Goal: Task Accomplishment & Management: Use online tool/utility

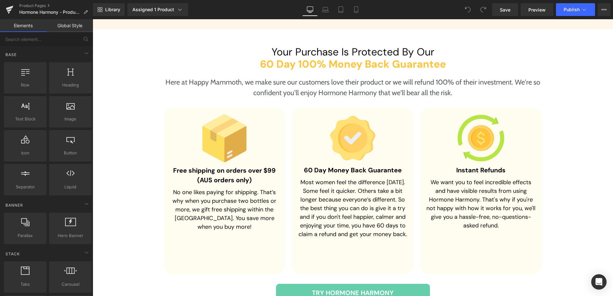
scroll to position [2020, 0]
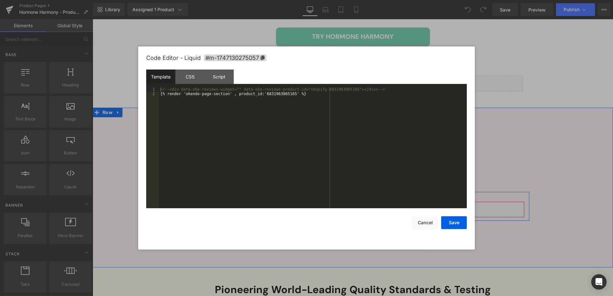
click at [361, 202] on div "Liquid" at bounding box center [352, 210] width 343 height 16
click at [357, 151] on div "<!-- <div data-oke-reviews-widget="" data-oke-reviews-product-id="shopify-68319…" at bounding box center [313, 152] width 308 height 130
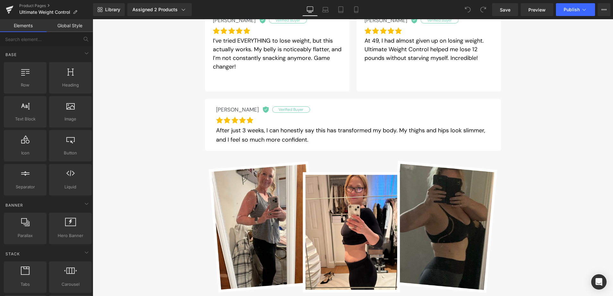
scroll to position [641, 0]
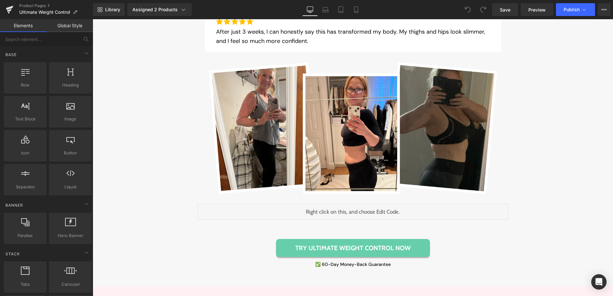
click at [346, 211] on div "Liquid" at bounding box center [353, 212] width 311 height 16
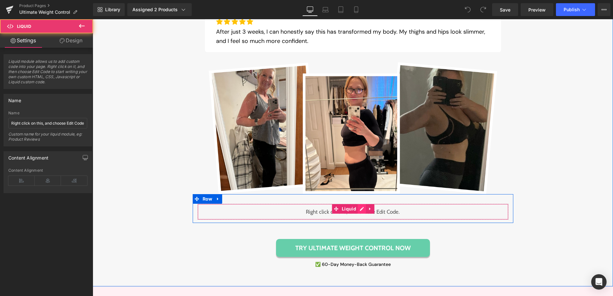
click at [357, 210] on div "Liquid" at bounding box center [353, 212] width 311 height 16
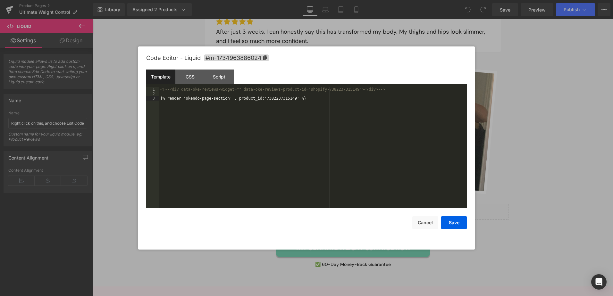
click at [0, 0] on button "Cancel" at bounding box center [0, 0] width 0 height 0
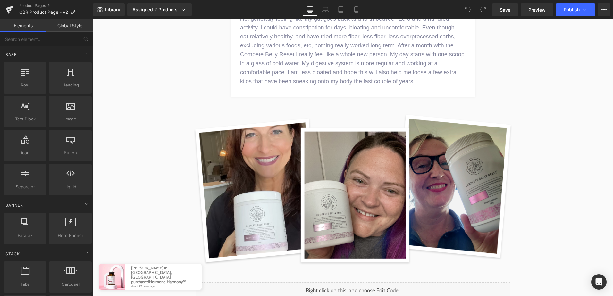
scroll to position [1828, 0]
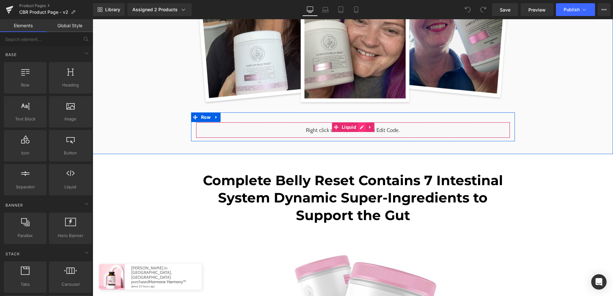
click at [360, 128] on div "Liquid" at bounding box center [353, 130] width 314 height 16
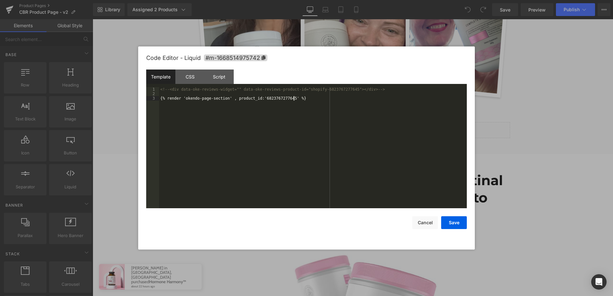
click at [0, 0] on div "<!-- <div data-oke-reviews-widget="" data-oke-reviews-product-id="shopify-68237…" at bounding box center [0, 0] width 0 height 0
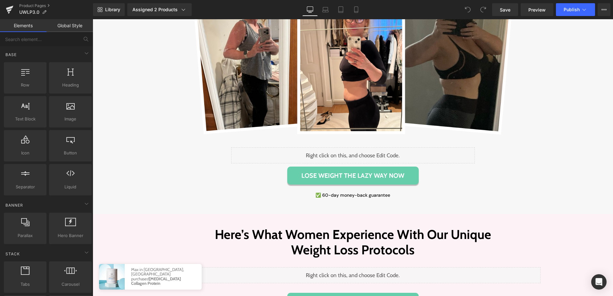
scroll to position [1058, 0]
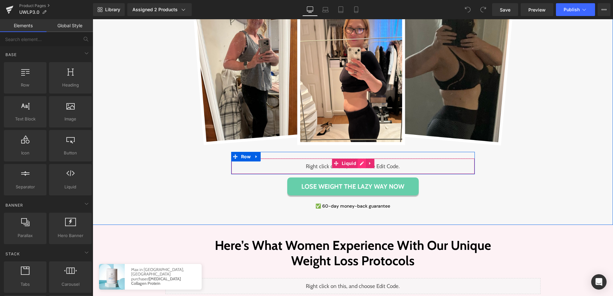
click at [359, 158] on div "Liquid" at bounding box center [353, 166] width 244 height 16
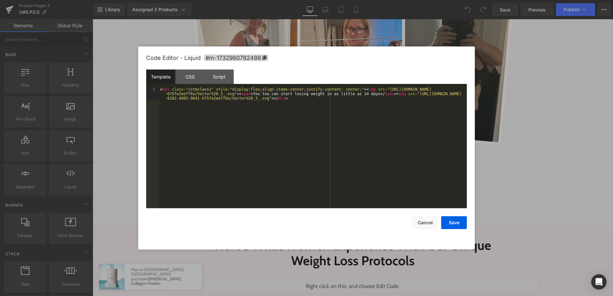
click at [348, 145] on div "< div class = "cstmclass1" style = "display:flex;align-items:center;justify-con…" at bounding box center [313, 161] width 308 height 148
click at [424, 226] on button "Cancel" at bounding box center [425, 222] width 26 height 13
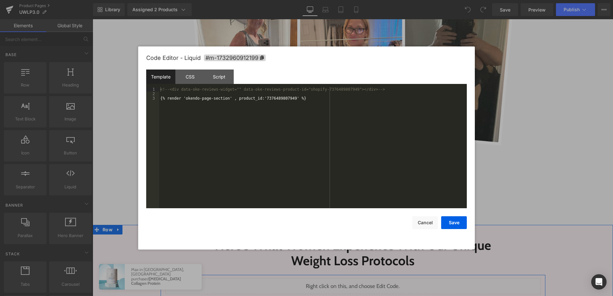
click at [359, 278] on div "Liquid" at bounding box center [352, 286] width 375 height 16
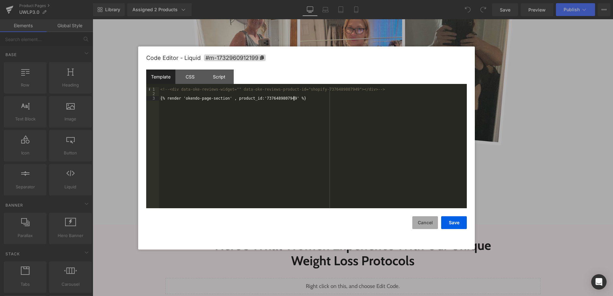
click at [0, 0] on button "Cancel" at bounding box center [0, 0] width 0 height 0
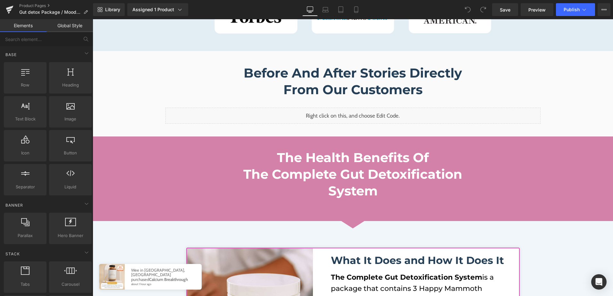
scroll to position [641, 0]
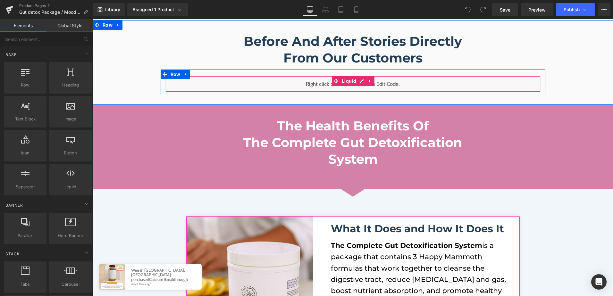
click at [357, 80] on div "Liquid" at bounding box center [352, 84] width 375 height 16
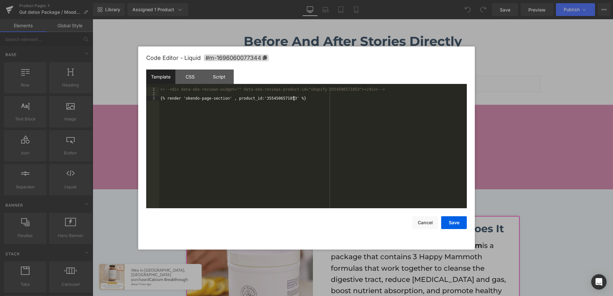
click at [342, 115] on div "<!-- <div data-oke-reviews-widget="" data-oke-reviews-product-id="shopify-35545…" at bounding box center [313, 152] width 308 height 130
click at [427, 220] on button "Cancel" at bounding box center [425, 222] width 26 height 13
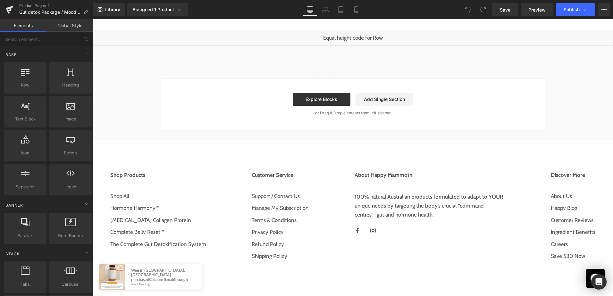
scroll to position [2052, 0]
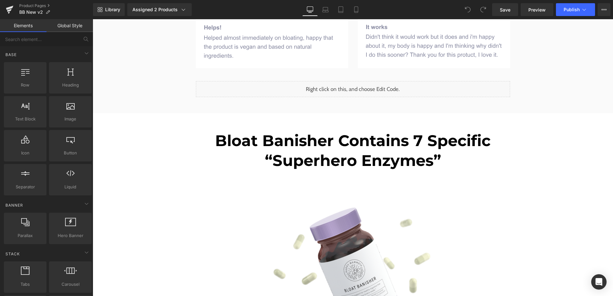
scroll to position [1860, 0]
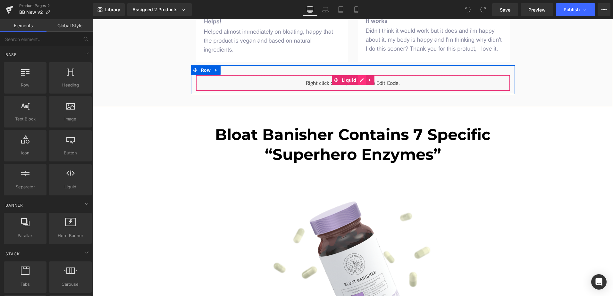
click at [358, 75] on div "Liquid" at bounding box center [353, 83] width 314 height 16
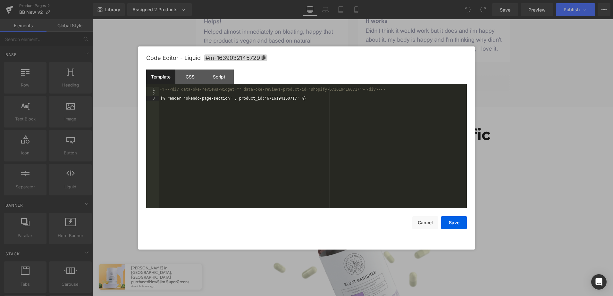
click at [0, 0] on div "<!-- <div data-oke-reviews-widget="" data-oke-reviews-product-id="shopify-67161…" at bounding box center [0, 0] width 0 height 0
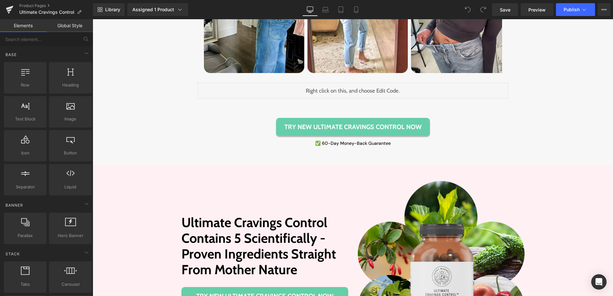
scroll to position [577, 0]
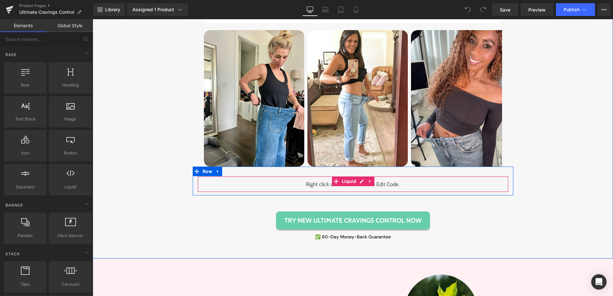
click at [358, 191] on div "Liquid" at bounding box center [353, 184] width 311 height 16
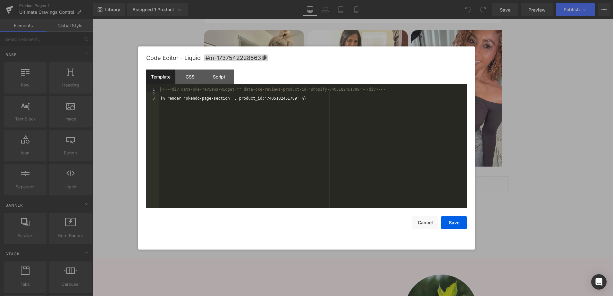
click at [353, 173] on div "<!-- <div data-oke-reviews-widget="" data-oke-reviews-product-id="shopify-74051…" at bounding box center [313, 152] width 308 height 130
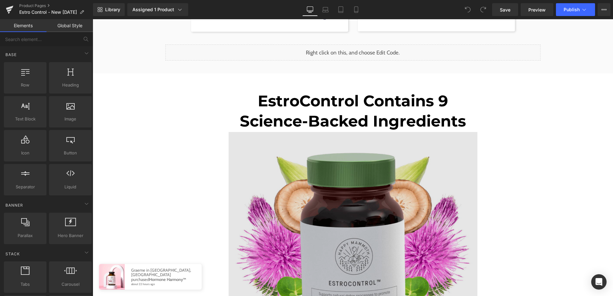
scroll to position [1860, 0]
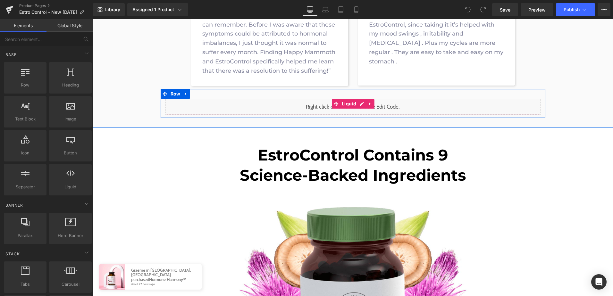
click at [360, 106] on div "Liquid" at bounding box center [352, 107] width 375 height 16
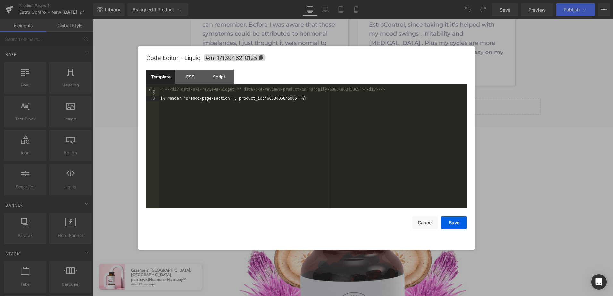
click at [360, 117] on div "<!-- <div data-oke-reviews-widget="" data-oke-reviews-product-id="shopify-68634…" at bounding box center [313, 152] width 308 height 130
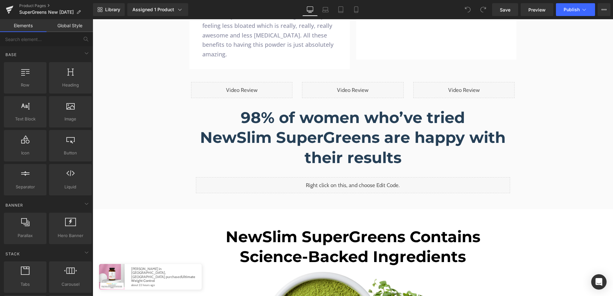
scroll to position [2020, 0]
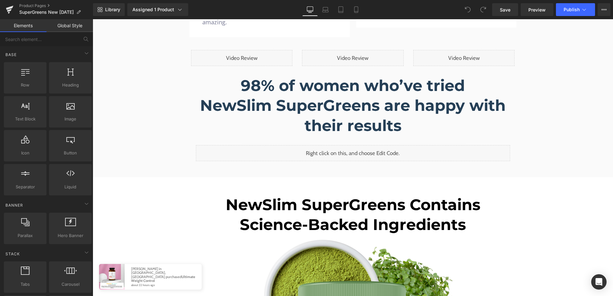
click at [362, 145] on div "Liquid" at bounding box center [353, 153] width 314 height 16
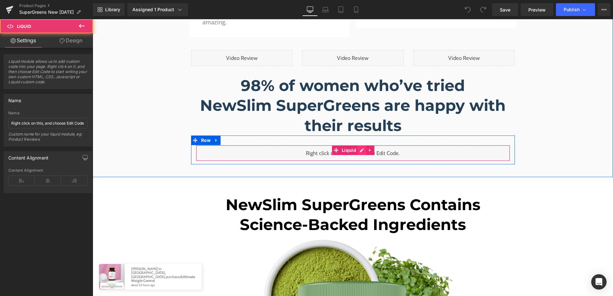
click at [358, 145] on div "Liquid" at bounding box center [353, 153] width 314 height 16
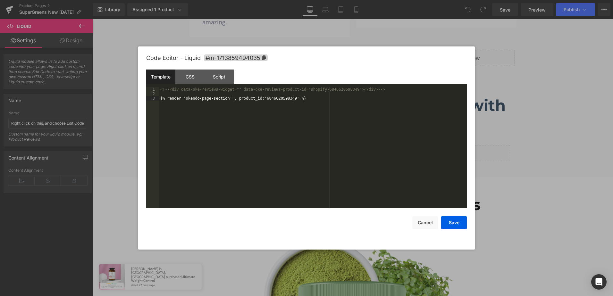
click at [0, 0] on div "<!-- <div data-oke-reviews-widget="" data-oke-reviews-product-id="shopify-68466…" at bounding box center [0, 0] width 0 height 0
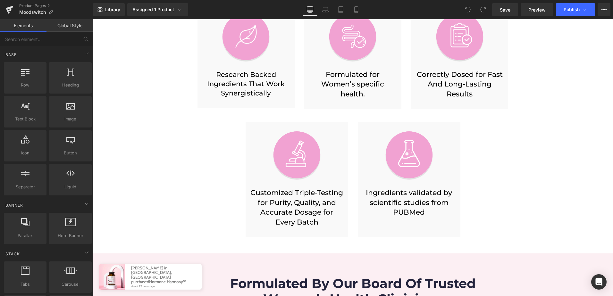
scroll to position [1186, 0]
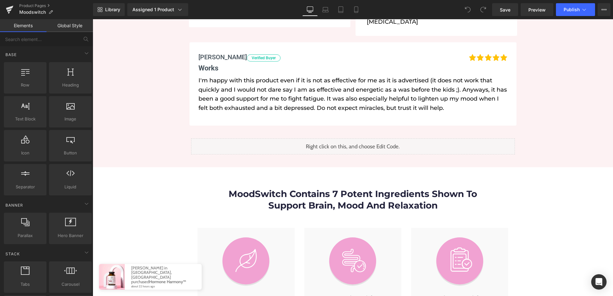
drag, startPoint x: 348, startPoint y: 139, endPoint x: 352, endPoint y: 138, distance: 4.2
click at [348, 139] on div "Liquid" at bounding box center [353, 147] width 324 height 16
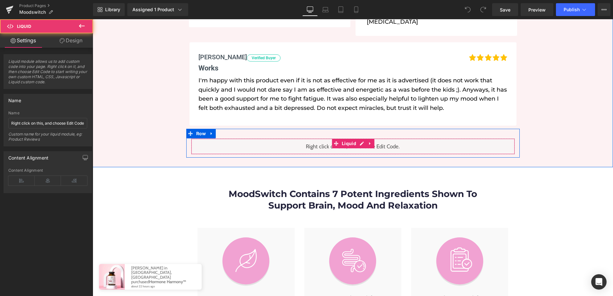
click at [359, 139] on div "Liquid" at bounding box center [353, 147] width 324 height 16
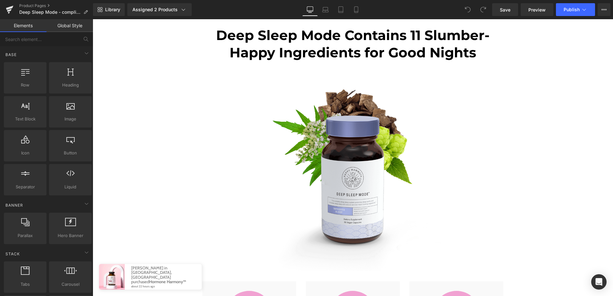
scroll to position [1796, 0]
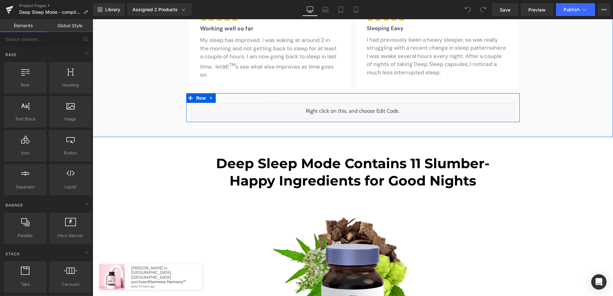
drag, startPoint x: 359, startPoint y: 111, endPoint x: 446, endPoint y: 152, distance: 96.7
click at [359, 111] on div "Liquid" at bounding box center [353, 111] width 324 height 16
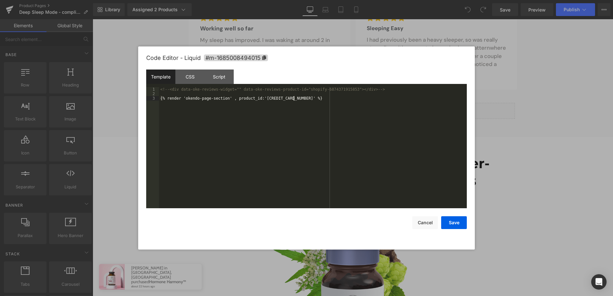
click at [352, 144] on div "<!-- <div data-oke-reviews-widget="" data-oke-reviews-product-id="shopify-68743…" at bounding box center [313, 152] width 308 height 130
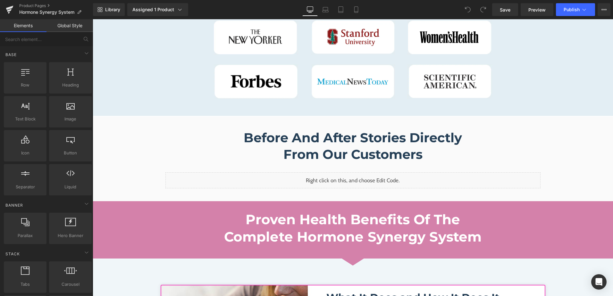
scroll to position [545, 0]
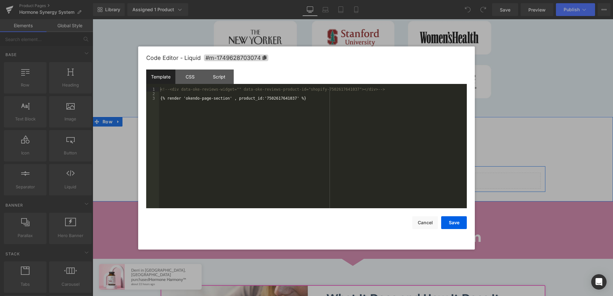
click at [360, 178] on div "Liquid" at bounding box center [352, 181] width 375 height 16
click at [368, 153] on div "<!-- <div data-oke-reviews-widget="" data-oke-reviews-product-id="shopify-75026…" at bounding box center [313, 152] width 308 height 130
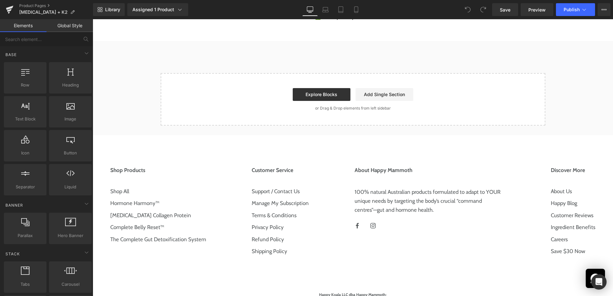
scroll to position [4699, 0]
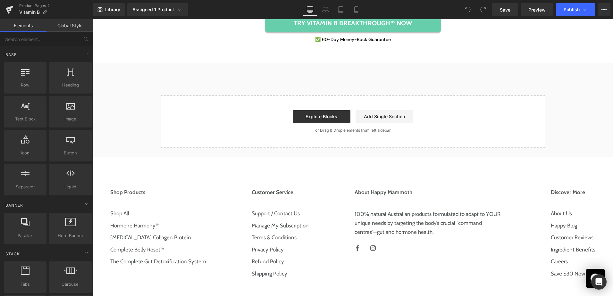
scroll to position [5163, 0]
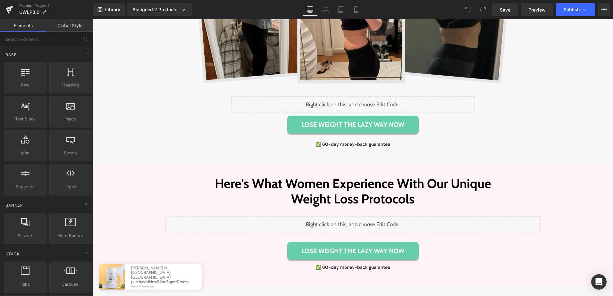
scroll to position [1154, 0]
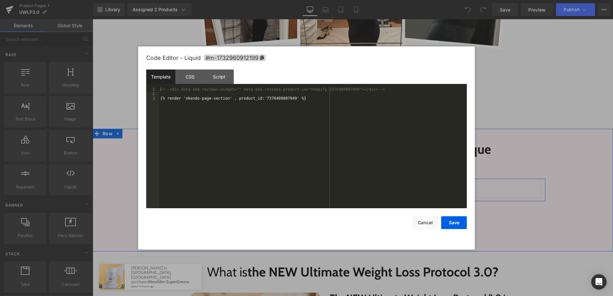
drag, startPoint x: 359, startPoint y: 151, endPoint x: 451, endPoint y: 170, distance: 94.7
click at [359, 182] on div "Liquid" at bounding box center [352, 190] width 375 height 16
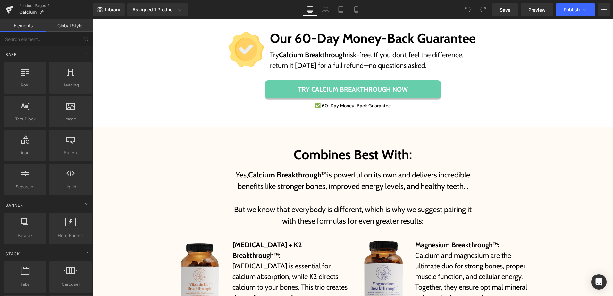
scroll to position [4008, 0]
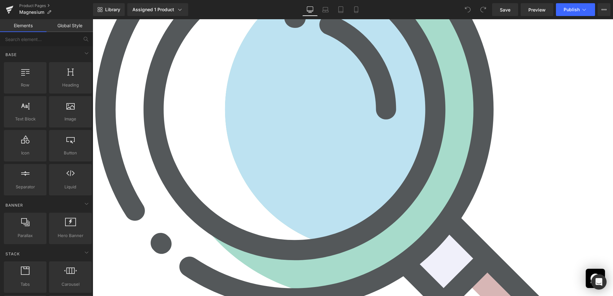
scroll to position [1058, 0]
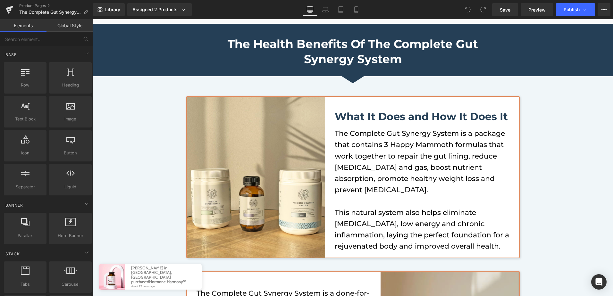
scroll to position [609, 0]
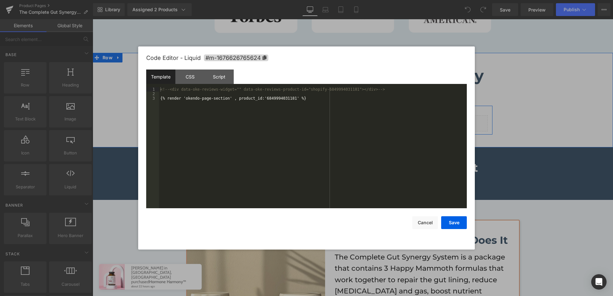
click at [360, 120] on div "Liquid" at bounding box center [352, 123] width 269 height 16
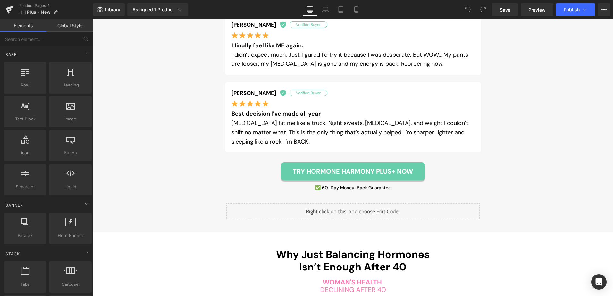
click at [343, 207] on div "Liquid" at bounding box center [352, 212] width 253 height 16
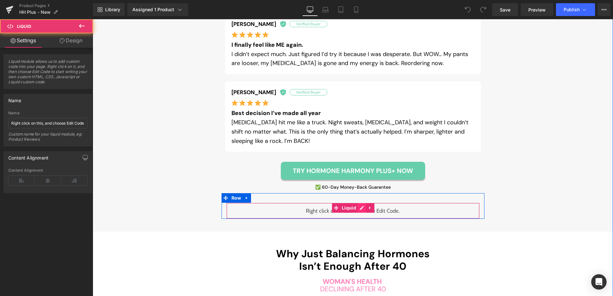
scroll to position [619, 0]
click at [357, 209] on div "Liquid" at bounding box center [352, 211] width 253 height 16
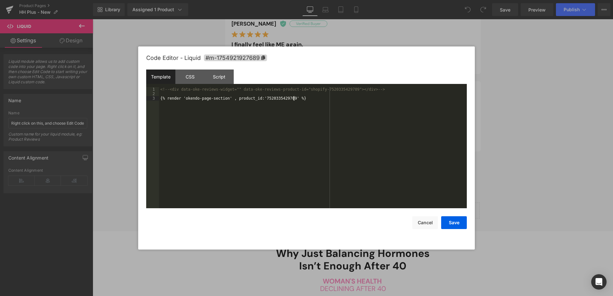
click at [354, 176] on div "<!-- <div data-oke-reviews-widget="" data-oke-reviews-product-id="shopify-75203…" at bounding box center [313, 152] width 308 height 130
click at [423, 219] on button "Cancel" at bounding box center [425, 222] width 26 height 13
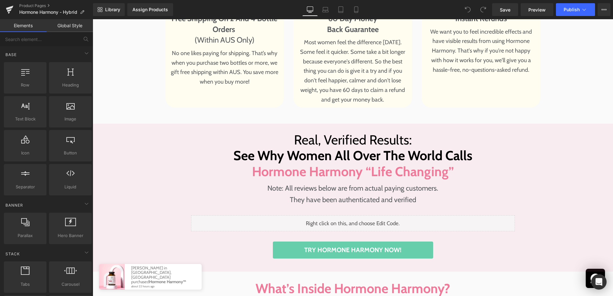
scroll to position [3175, 0]
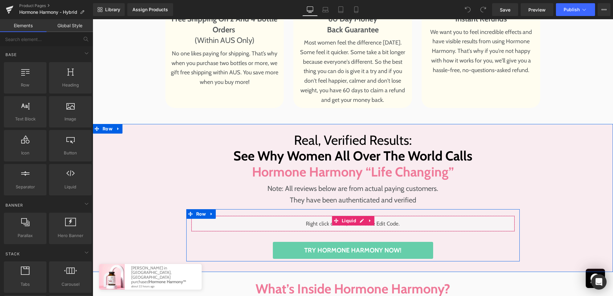
click at [358, 216] on div "Liquid" at bounding box center [353, 224] width 324 height 16
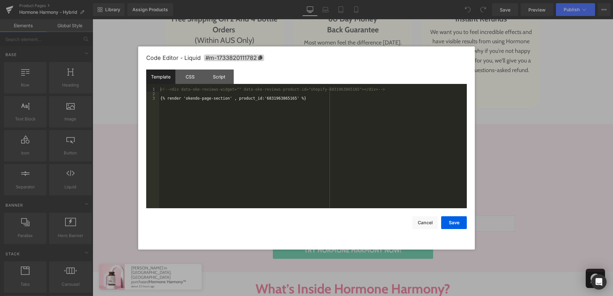
click at [351, 165] on div "<!-- <div data-oke-reviews-widget="" data-oke-reviews-product-id="shopify-68319…" at bounding box center [313, 152] width 308 height 130
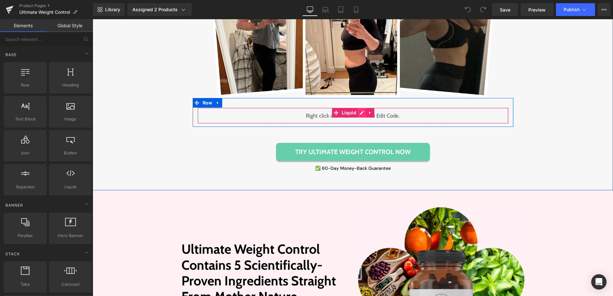
drag, startPoint x: 352, startPoint y: 116, endPoint x: 359, endPoint y: 112, distance: 7.2
click at [352, 116] on span "Liquid" at bounding box center [349, 113] width 18 height 10
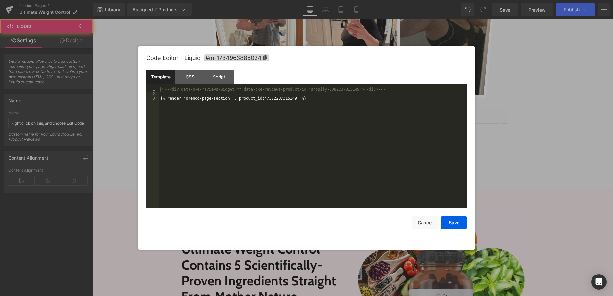
click at [359, 112] on div "Liquid" at bounding box center [353, 116] width 311 height 16
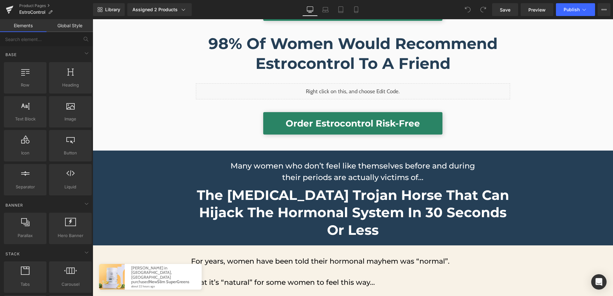
scroll to position [2084, 0]
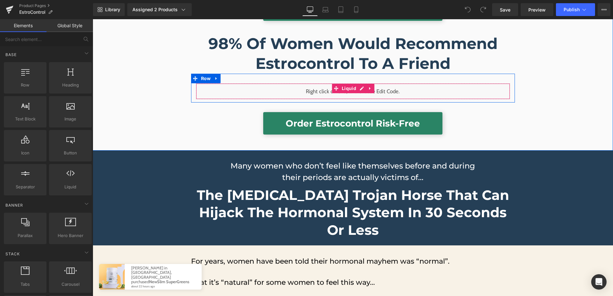
click at [358, 83] on div "Liquid" at bounding box center [353, 91] width 314 height 16
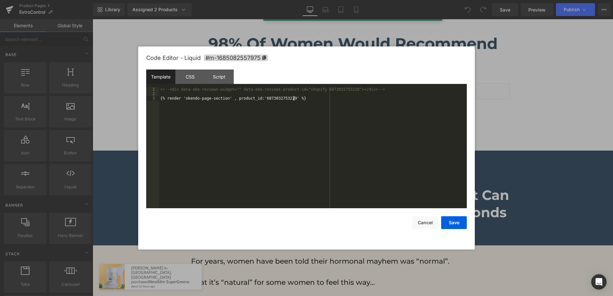
click at [0, 0] on div "<!-- <div data-oke-reviews-widget="" data-oke-reviews-product-id="shopify-68730…" at bounding box center [0, 0] width 0 height 0
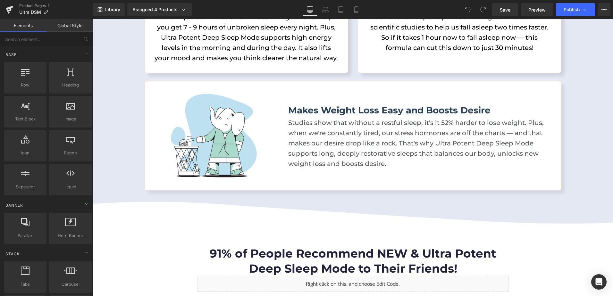
scroll to position [481, 0]
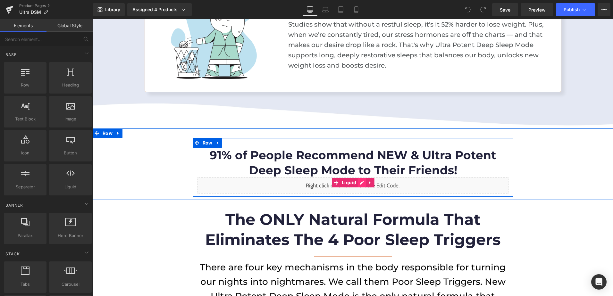
click at [356, 186] on div "Liquid" at bounding box center [353, 186] width 311 height 16
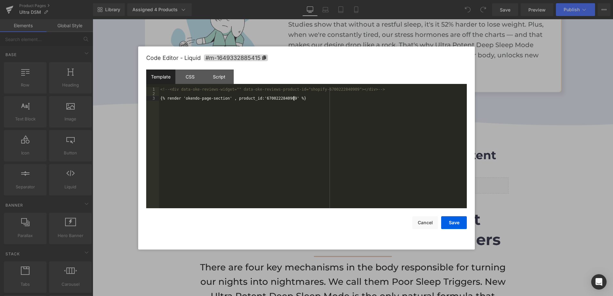
click at [360, 172] on div "<!-- <div data-oke-reviews-widget="" data-oke-reviews-product-id="shopify-67002…" at bounding box center [313, 152] width 308 height 130
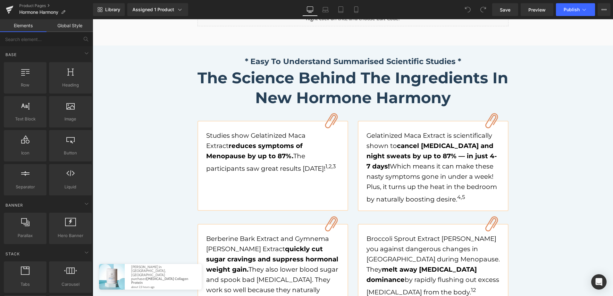
scroll to position [3399, 0]
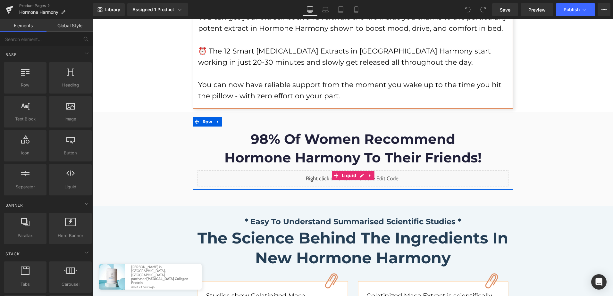
click at [357, 171] on div "Liquid" at bounding box center [353, 179] width 311 height 16
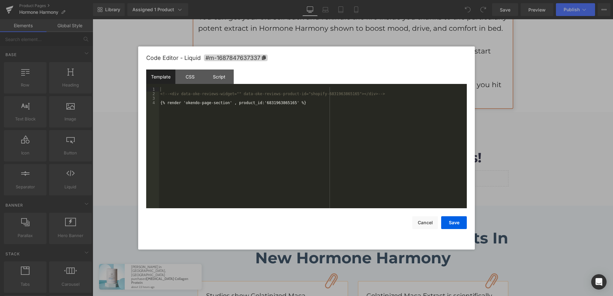
click at [0, 0] on div "<!-- <div data-oke-reviews-widget="" data-oke-reviews-product-id="shopify-68319…" at bounding box center [0, 0] width 0 height 0
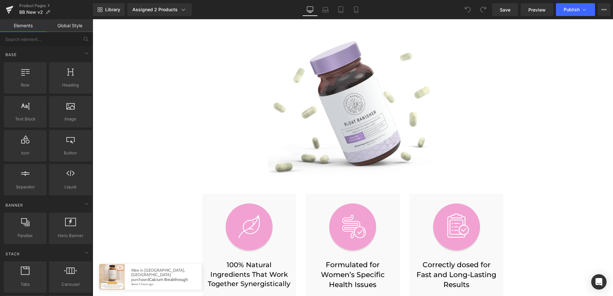
scroll to position [1764, 0]
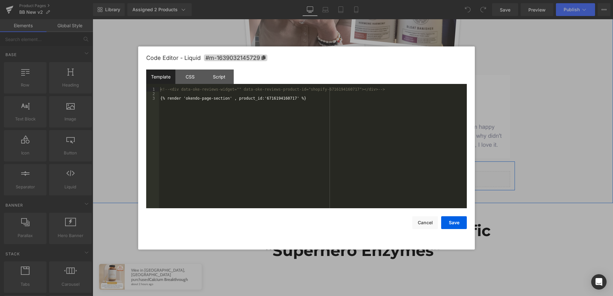
click at [359, 171] on div "Liquid" at bounding box center [353, 179] width 314 height 16
click at [0, 0] on div "<!-- <div data-oke-reviews-widget="" data-oke-reviews-product-id="shopify-67161…" at bounding box center [0, 0] width 0 height 0
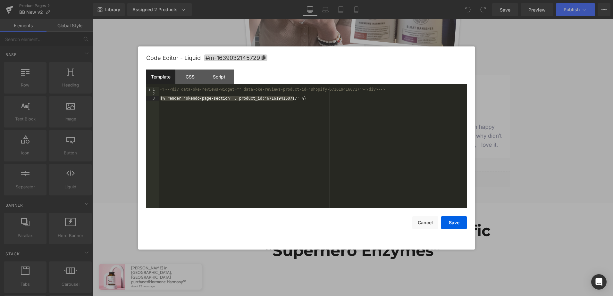
click at [298, 130] on div "<!-- <div data-oke-reviews-widget="" data-oke-reviews-product-id="shopify-67161…" at bounding box center [313, 147] width 308 height 121
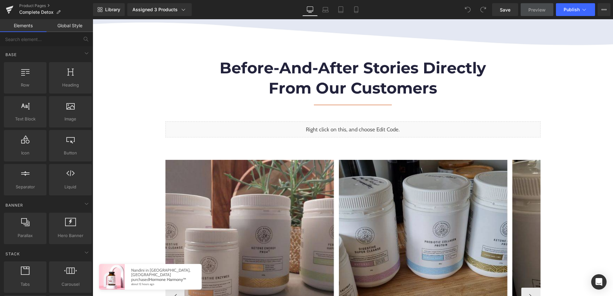
scroll to position [577, 0]
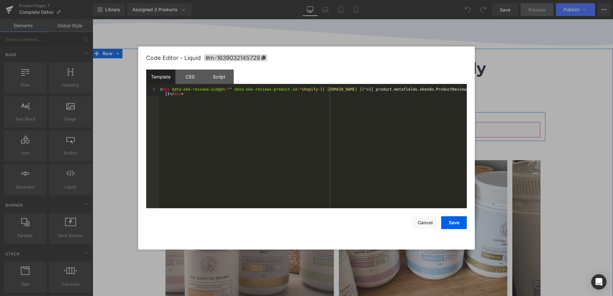
click at [356, 127] on div "Liquid" at bounding box center [352, 130] width 375 height 16
click at [0, 0] on div "< div data-oke-reviews-widget = "" data-oke-reviews-product-id = "shopify-{{ pr…" at bounding box center [0, 0] width 0 height 0
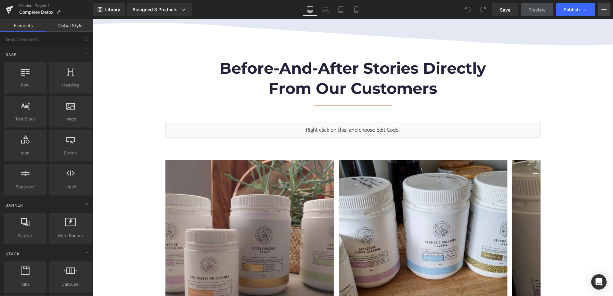
click at [601, 11] on button "View Live Page View with current Template Save Template to Library Schedule Pub…" at bounding box center [604, 9] width 13 height 13
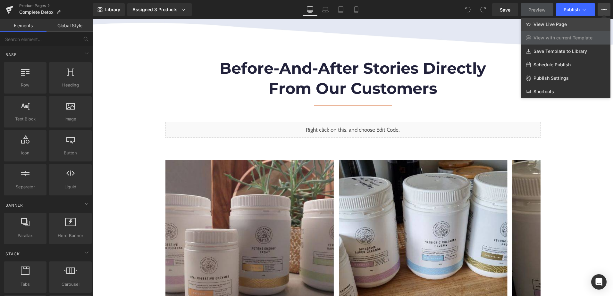
click at [572, 23] on link "View Live Page" at bounding box center [566, 24] width 90 height 13
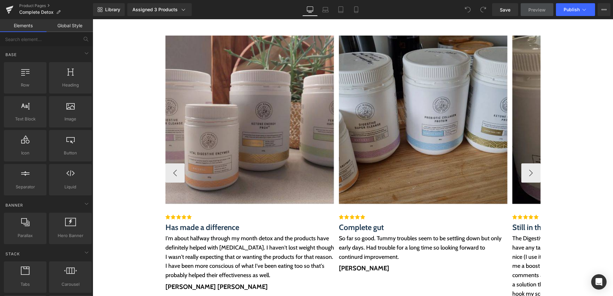
scroll to position [609, 0]
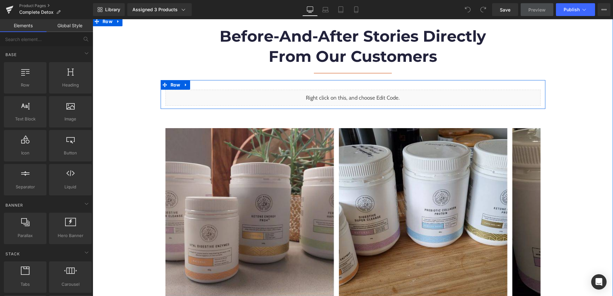
click at [360, 96] on div "Liquid" at bounding box center [352, 98] width 375 height 16
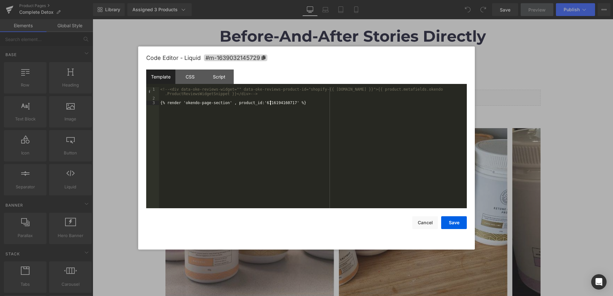
drag, startPoint x: 449, startPoint y: 220, endPoint x: 448, endPoint y: 214, distance: 6.4
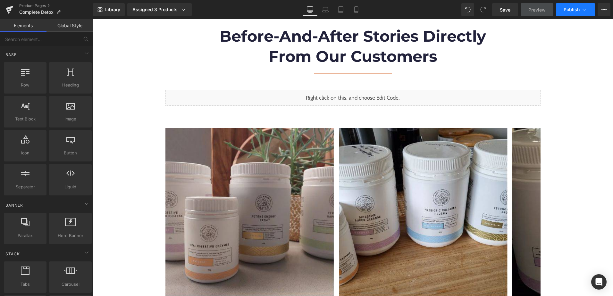
click at [574, 10] on span "Publish" at bounding box center [572, 9] width 16 height 5
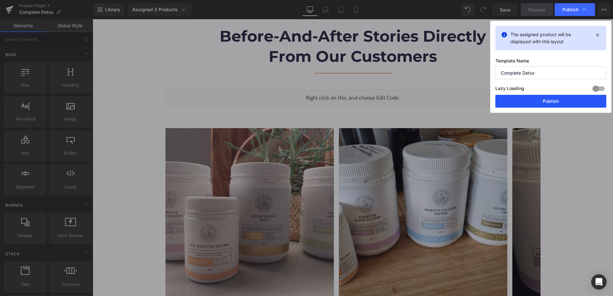
drag, startPoint x: 559, startPoint y: 104, endPoint x: 466, endPoint y: 85, distance: 95.3
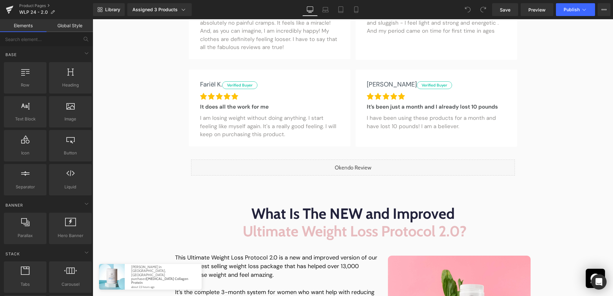
scroll to position [1764, 0]
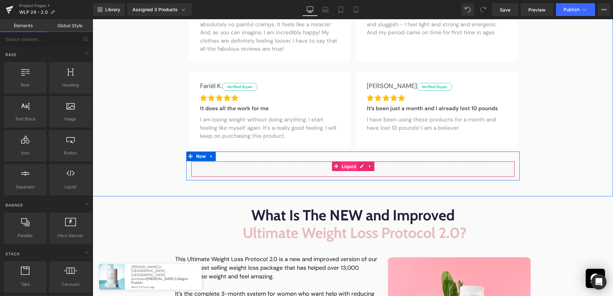
click at [348, 162] on span "Liquid" at bounding box center [349, 167] width 18 height 10
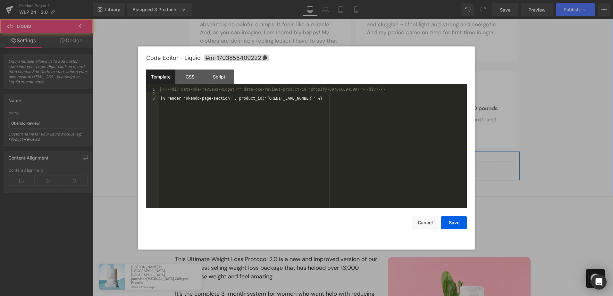
click at [360, 161] on div "Liquid" at bounding box center [353, 169] width 324 height 16
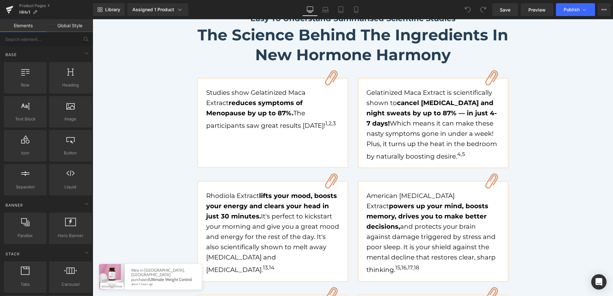
scroll to position [3944, 0]
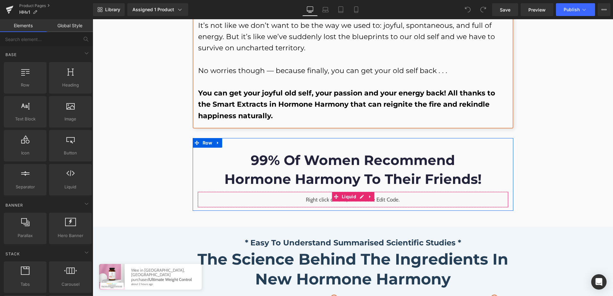
click at [358, 192] on div "Liquid" at bounding box center [353, 200] width 311 height 16
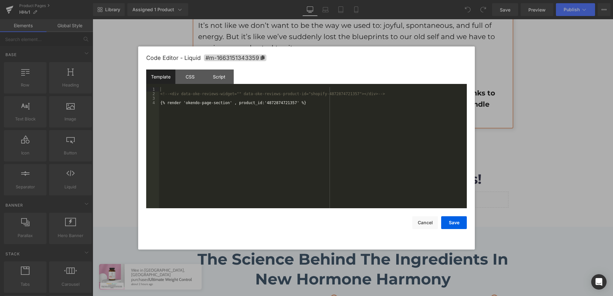
click at [333, 152] on div "<!-- <div data-oke-reviews-widget="" data-oke-reviews-product-id="shopify-48728…" at bounding box center [313, 152] width 308 height 130
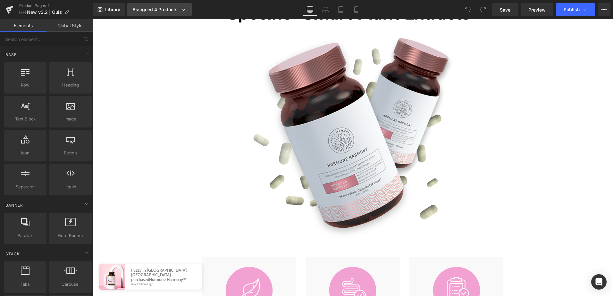
scroll to position [1732, 0]
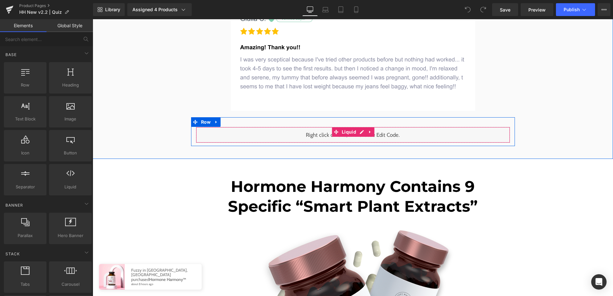
click at [359, 139] on div "Liquid" at bounding box center [353, 135] width 314 height 16
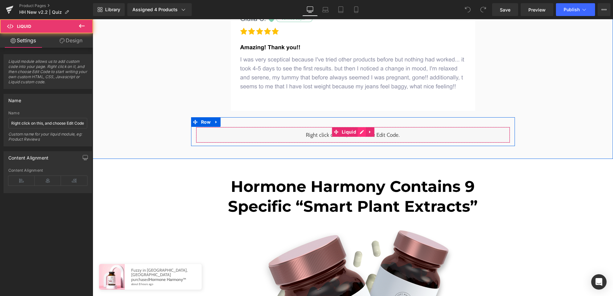
click at [359, 130] on div "Liquid" at bounding box center [353, 135] width 314 height 16
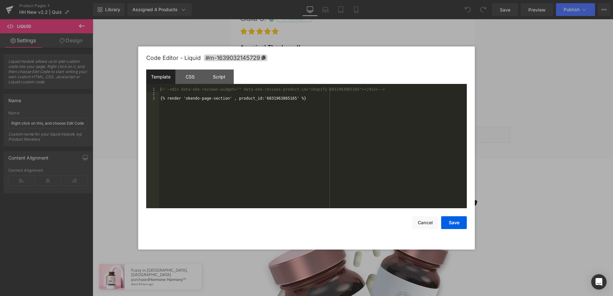
click at [0, 0] on div "<!-- <div data-oke-reviews-widget="" data-oke-reviews-product-id="shopify-68319…" at bounding box center [0, 0] width 0 height 0
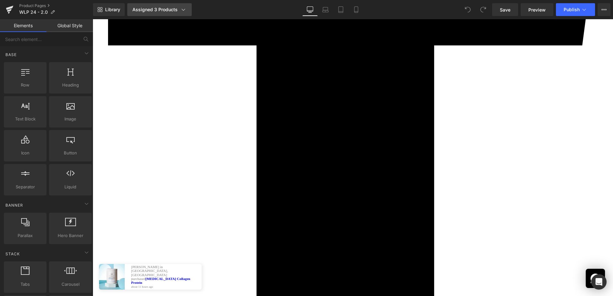
scroll to position [1828, 0]
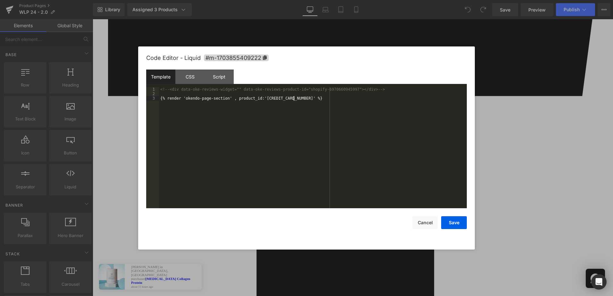
click at [327, 137] on div "<!-- <div data-oke-reviews-widget="" data-oke-reviews-product-id="shopify-69706…" at bounding box center [313, 152] width 308 height 130
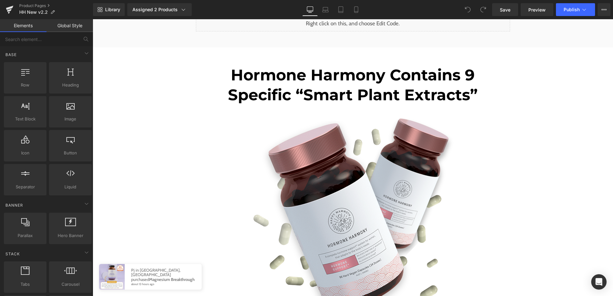
scroll to position [1892, 0]
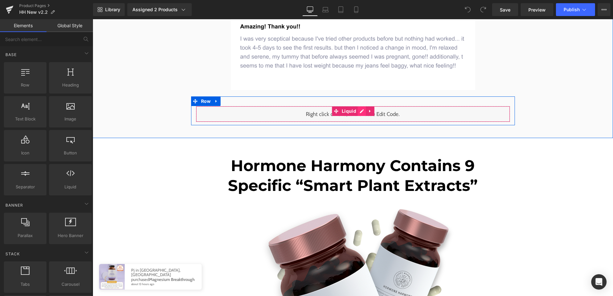
click at [361, 111] on div "Liquid" at bounding box center [353, 114] width 314 height 16
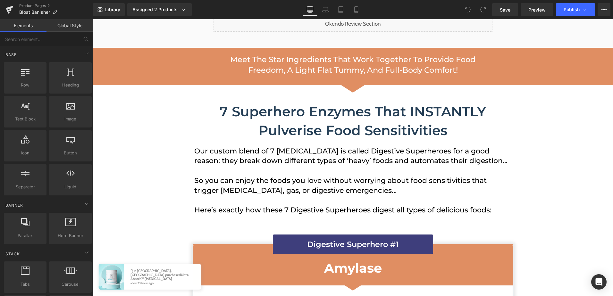
scroll to position [2309, 0]
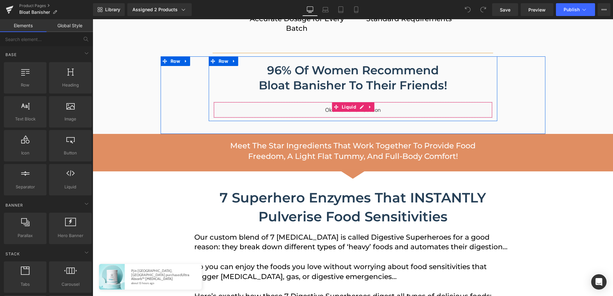
click at [361, 102] on div "Liquid" at bounding box center [353, 110] width 279 height 16
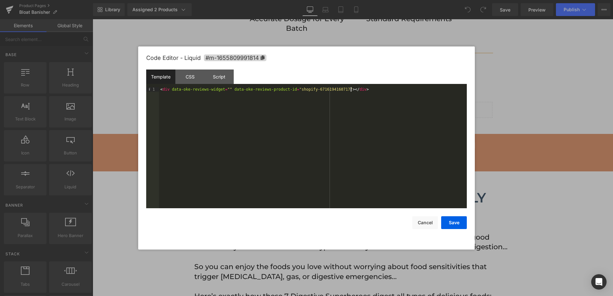
click at [262, 108] on div "< div data-oke-reviews-widget = "" data-oke-reviews-product-id = "shopify-67161…" at bounding box center [313, 152] width 308 height 130
click at [319, 89] on div "< div data-oke-reviews-widget = "" data-oke-reviews-product-id = "shopify-67161…" at bounding box center [313, 152] width 308 height 130
click at [275, 98] on div "< div data-oke-reviews-widget = "" data-oke-reviews-product-id = "shopify-67161…" at bounding box center [313, 152] width 308 height 130
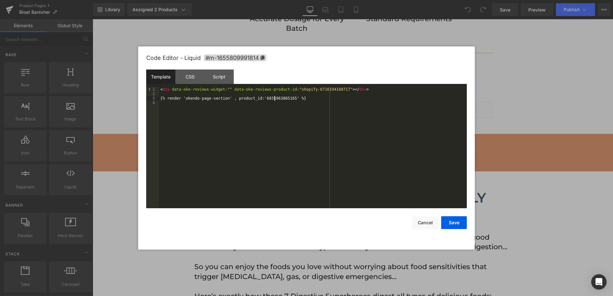
click at [275, 98] on div "< div data-oke-reviews-widget = "" data-oke-reviews-product-id = "shopify-67161…" at bounding box center [313, 152] width 308 height 130
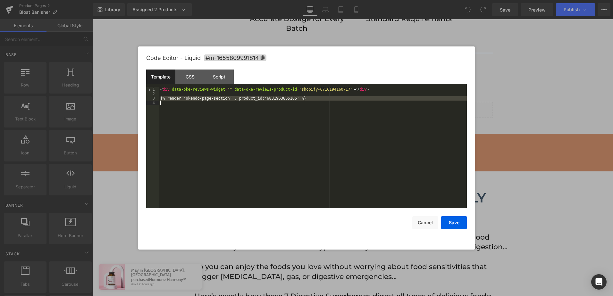
click at [275, 98] on div "< div data-oke-reviews-widget = "" data-oke-reviews-product-id = "shopify-67161…" at bounding box center [313, 147] width 308 height 121
click at [275, 98] on div "< div data-oke-reviews-widget = "" data-oke-reviews-product-id = "shopify-67161…" at bounding box center [313, 152] width 308 height 130
click at [274, 99] on div "< div data-oke-reviews-widget = "" data-oke-reviews-product-id = "shopify-67161…" at bounding box center [313, 152] width 308 height 130
click at [322, 91] on div "< div data-oke-reviews-widget = "" data-oke-reviews-product-id = "shopify-67161…" at bounding box center [313, 152] width 308 height 130
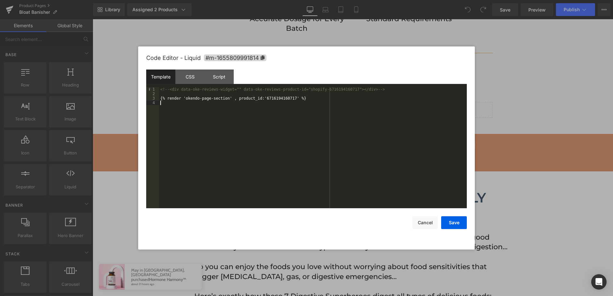
click at [324, 130] on div "<!-- <div data-oke-reviews-widget="" data-oke-reviews-product-id="shopify-67161…" at bounding box center [313, 152] width 308 height 130
click at [445, 225] on button "Save" at bounding box center [454, 222] width 26 height 13
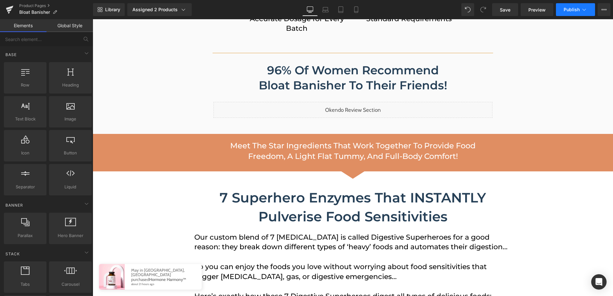
click at [570, 10] on span "Publish" at bounding box center [572, 9] width 16 height 5
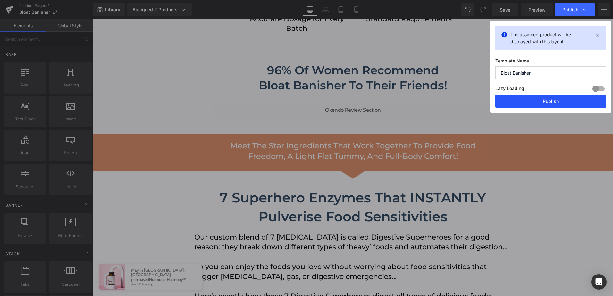
click at [0, 0] on button "Publish" at bounding box center [0, 0] width 0 height 0
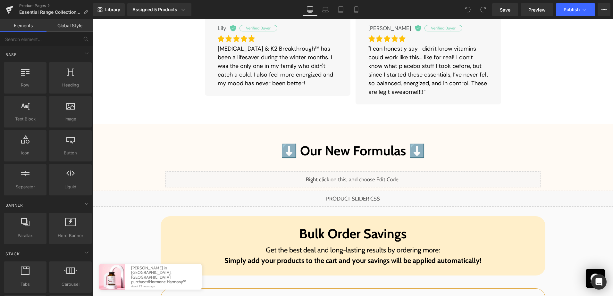
scroll to position [834, 0]
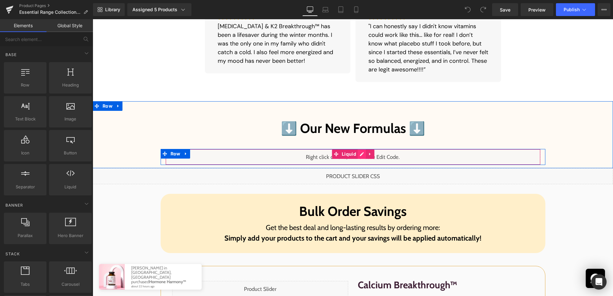
click at [359, 154] on div "Liquid" at bounding box center [352, 157] width 375 height 16
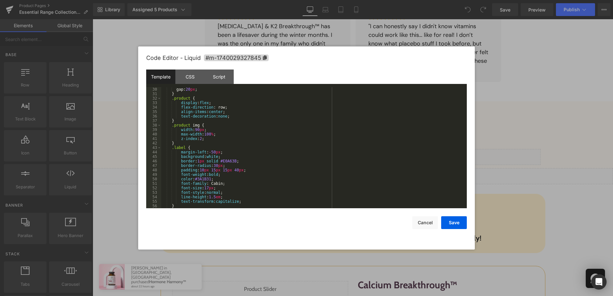
scroll to position [135, 0]
click at [0, 0] on button "Cancel" at bounding box center [0, 0] width 0 height 0
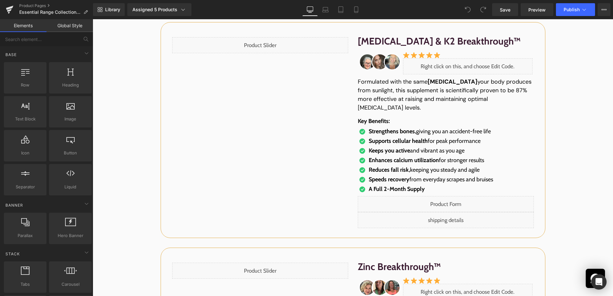
scroll to position [1539, 0]
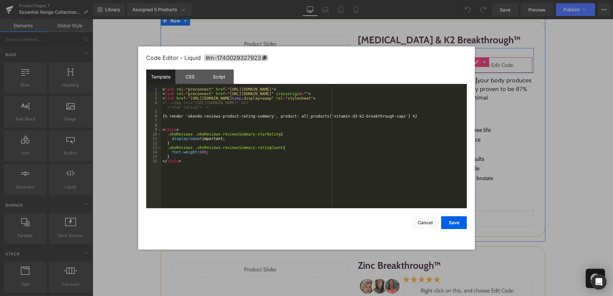
click at [475, 61] on div "Liquid" at bounding box center [468, 65] width 130 height 16
click at [401, 163] on div "< link rel = "preconnect" href = "https://fonts.googleapis.com" > < link rel = …" at bounding box center [314, 152] width 306 height 130
click at [0, 0] on button "Cancel" at bounding box center [0, 0] width 0 height 0
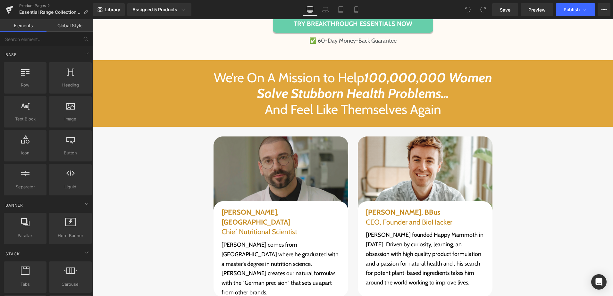
scroll to position [2373, 0]
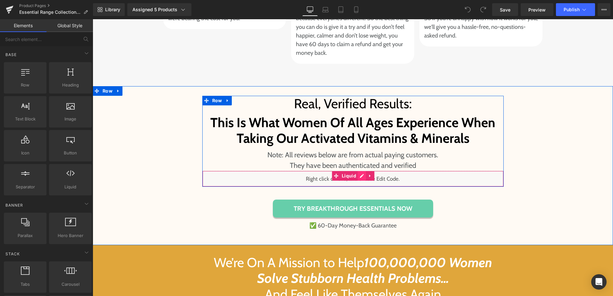
click at [359, 171] on div "Liquid" at bounding box center [352, 179] width 301 height 16
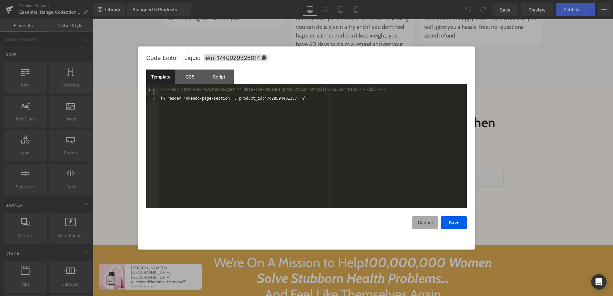
click at [0, 0] on button "Cancel" at bounding box center [0, 0] width 0 height 0
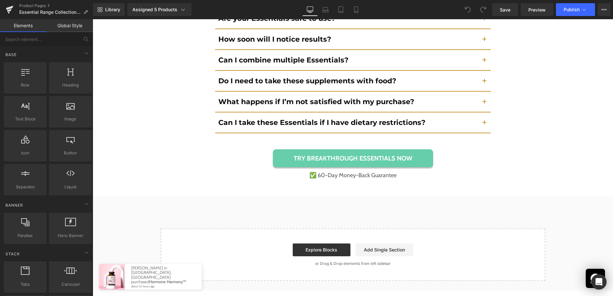
scroll to position [3411, 0]
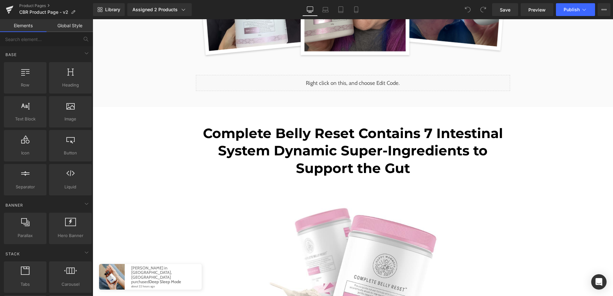
scroll to position [1828, 0]
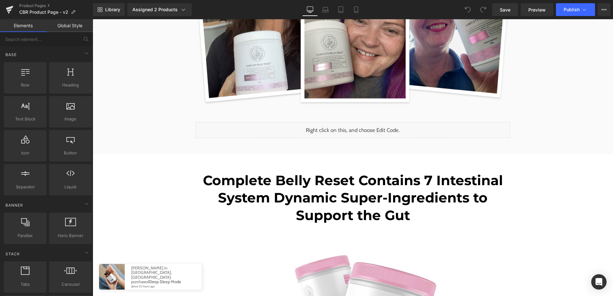
click at [357, 129] on div "Liquid" at bounding box center [353, 130] width 314 height 16
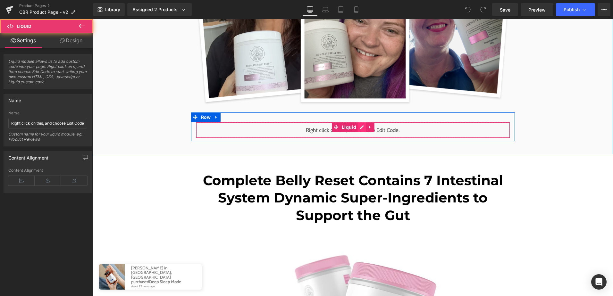
click at [359, 127] on div "Liquid" at bounding box center [353, 130] width 314 height 16
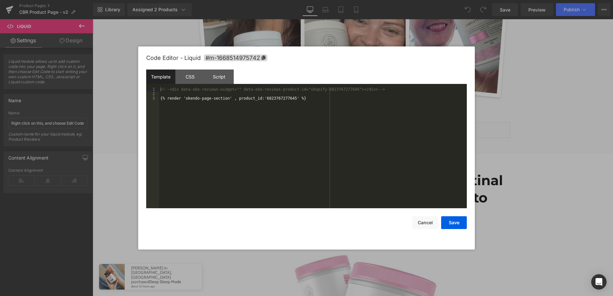
click at [0, 0] on div "<!-- <div data-oke-reviews-widget="" data-oke-reviews-product-id="shopify-68237…" at bounding box center [0, 0] width 0 height 0
click at [0, 0] on button "Save" at bounding box center [0, 0] width 0 height 0
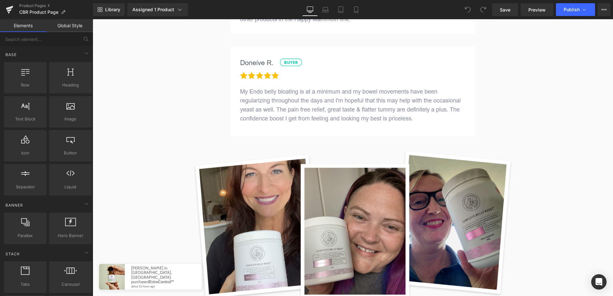
scroll to position [1667, 0]
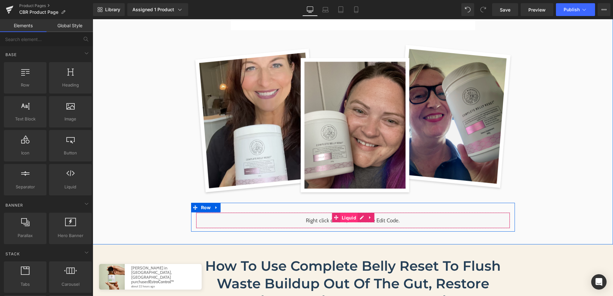
click at [354, 213] on span "Liquid" at bounding box center [349, 218] width 18 height 10
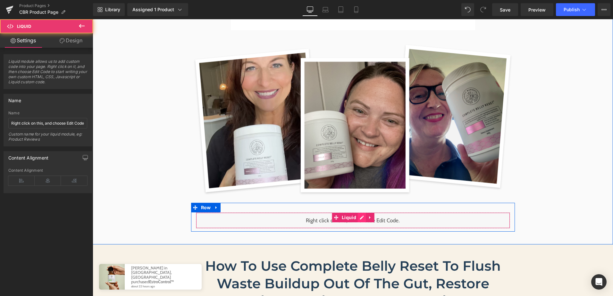
click at [357, 213] on div "Liquid" at bounding box center [353, 221] width 314 height 16
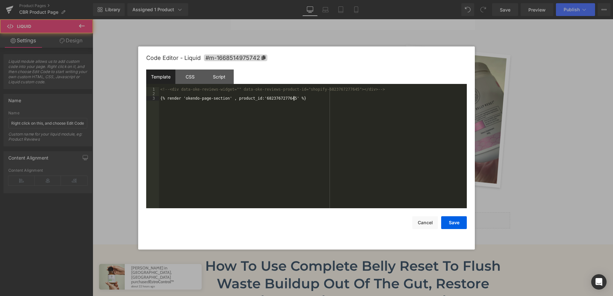
click at [0, 0] on div "<!-- <div data-oke-reviews-widget="" data-oke-reviews-product-id="shopify-68237…" at bounding box center [0, 0] width 0 height 0
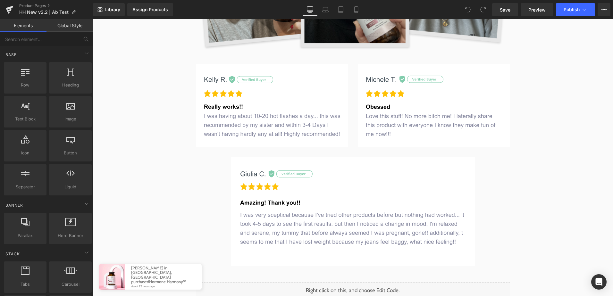
scroll to position [1956, 0]
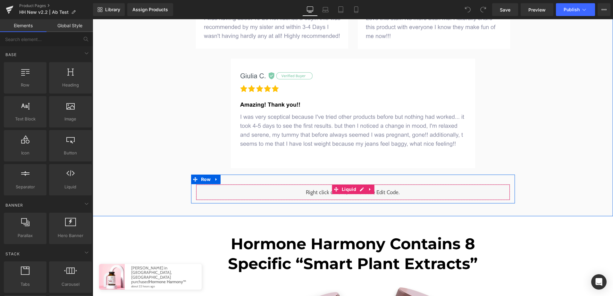
click at [360, 191] on div "Liquid" at bounding box center [353, 192] width 314 height 16
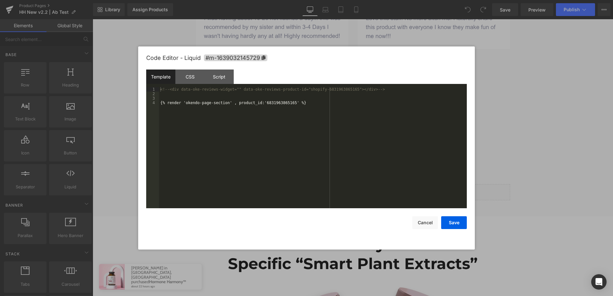
click at [371, 180] on div "<!-- <div data-oke-reviews-widget="" data-oke-reviews-product-id="shopify-68319…" at bounding box center [313, 152] width 308 height 130
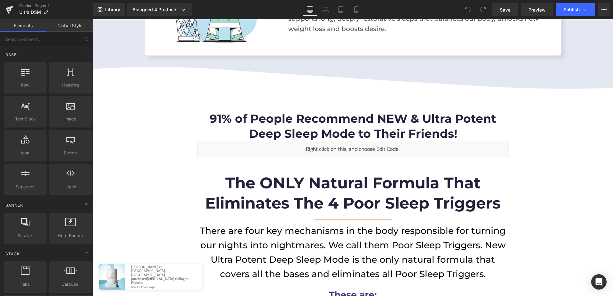
scroll to position [481, 0]
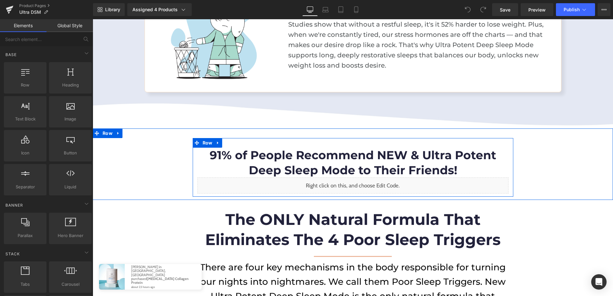
click at [358, 187] on div "Liquid" at bounding box center [353, 186] width 311 height 16
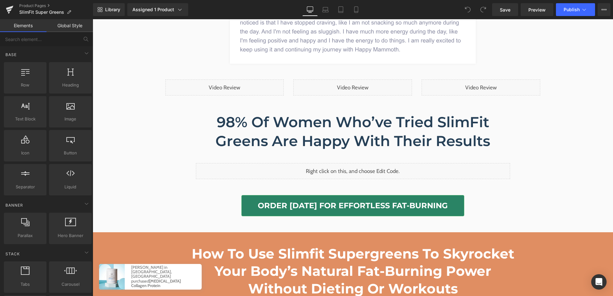
scroll to position [2020, 0]
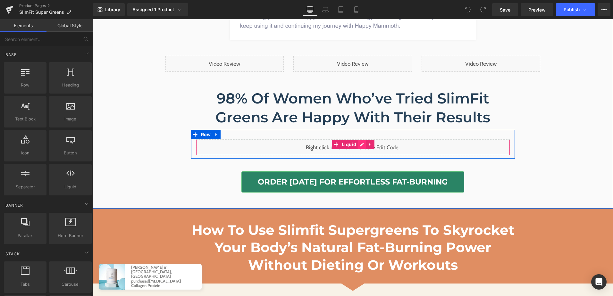
click at [359, 146] on div "Liquid" at bounding box center [353, 147] width 314 height 16
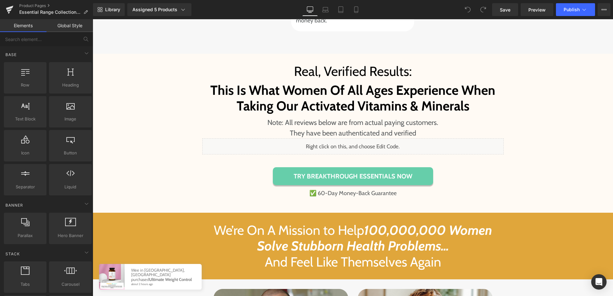
scroll to position [2405, 0]
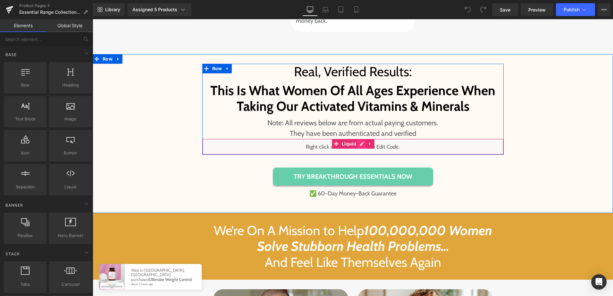
click at [356, 139] on div "Liquid" at bounding box center [352, 147] width 301 height 16
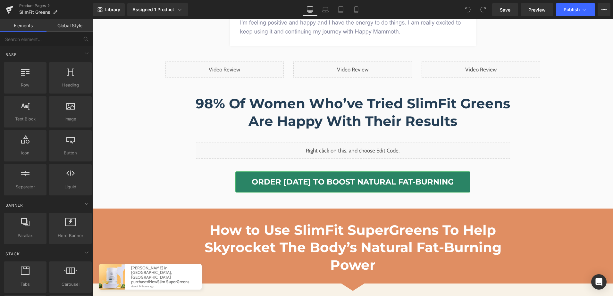
scroll to position [1988, 0]
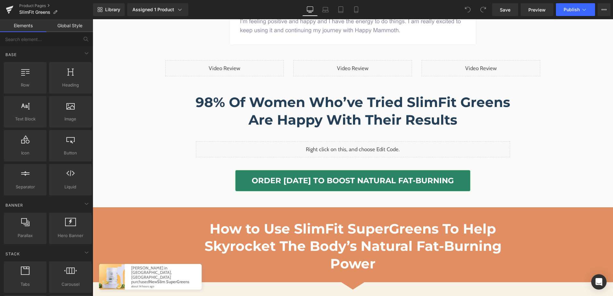
click at [355, 147] on div "Liquid" at bounding box center [353, 149] width 314 height 16
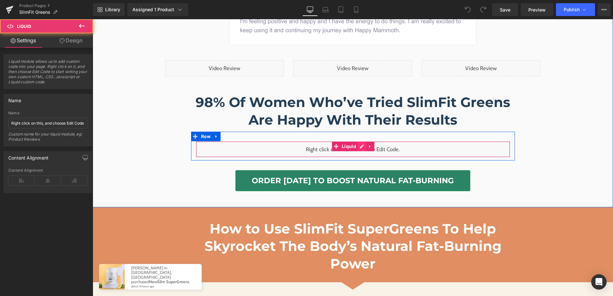
click at [357, 144] on div "Liquid" at bounding box center [353, 149] width 314 height 16
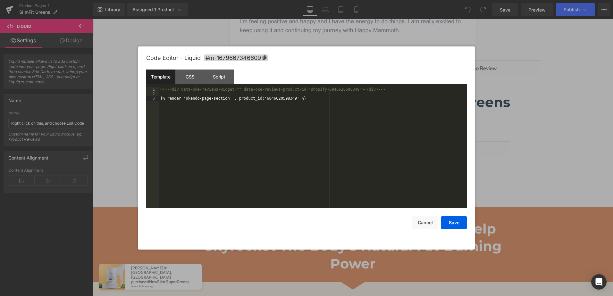
click at [0, 0] on div "<!-- <div data-oke-reviews-widget="" data-oke-reviews-product-id="shopify-68466…" at bounding box center [0, 0] width 0 height 0
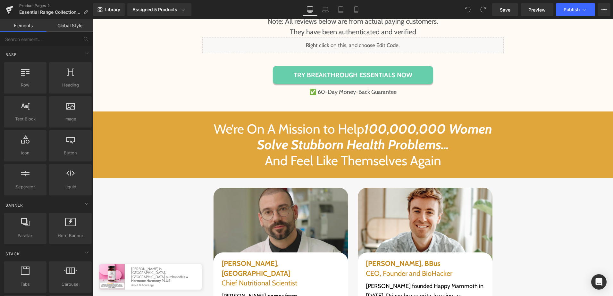
scroll to position [2373, 0]
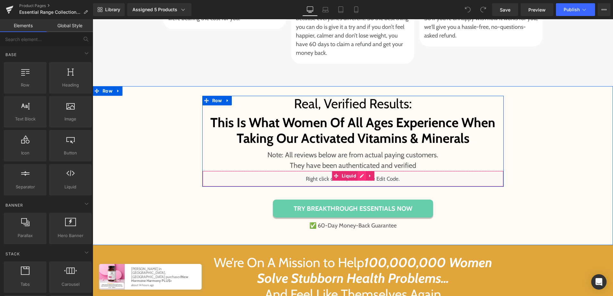
click at [358, 171] on div "Liquid" at bounding box center [352, 179] width 301 height 16
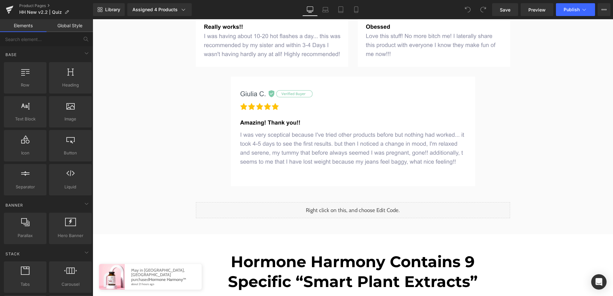
scroll to position [1667, 0]
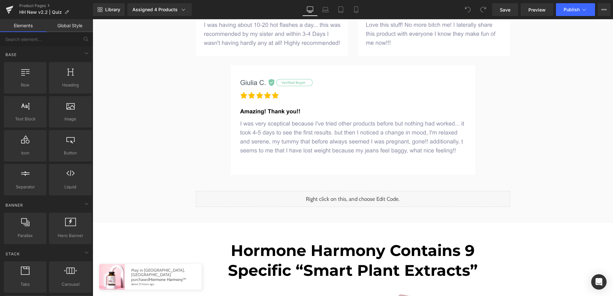
click at [359, 197] on div "Liquid" at bounding box center [353, 199] width 314 height 16
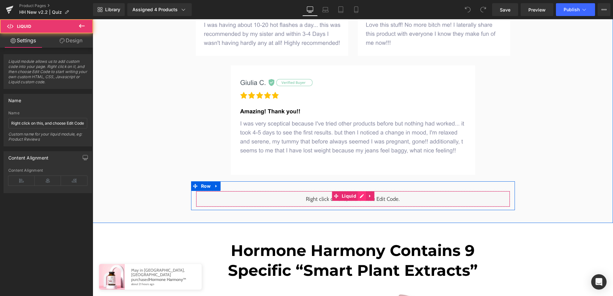
click at [359, 198] on div "Liquid" at bounding box center [353, 199] width 314 height 16
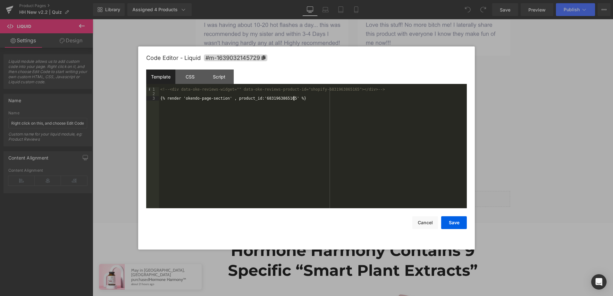
click at [0, 0] on div "<!-- <div data-oke-reviews-widget="" data-oke-reviews-product-id="shopify-68319…" at bounding box center [0, 0] width 0 height 0
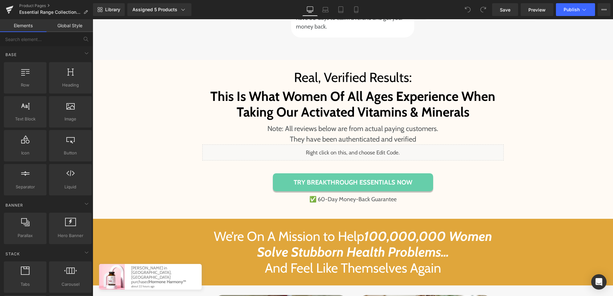
scroll to position [2405, 0]
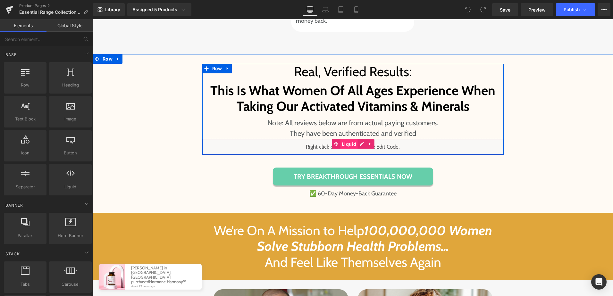
click at [348, 139] on span "Liquid" at bounding box center [349, 144] width 18 height 10
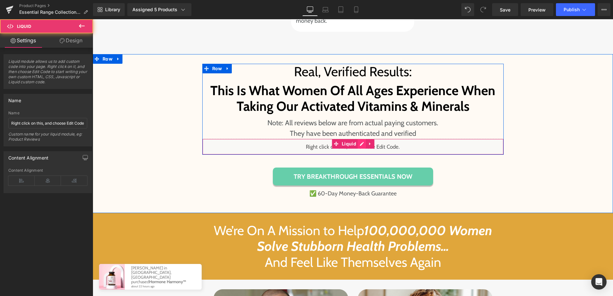
click at [359, 139] on div "Liquid" at bounding box center [352, 147] width 301 height 16
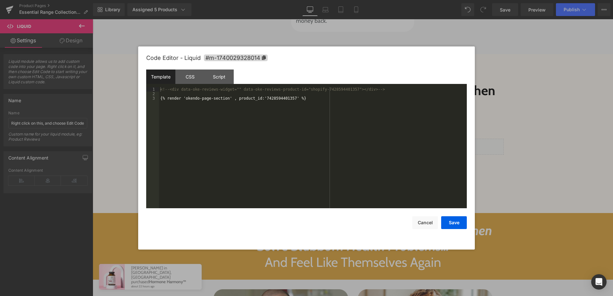
click at [0, 0] on div "<!-- <div data-oke-reviews-widget="" data-oke-reviews-product-id="shopify-74285…" at bounding box center [0, 0] width 0 height 0
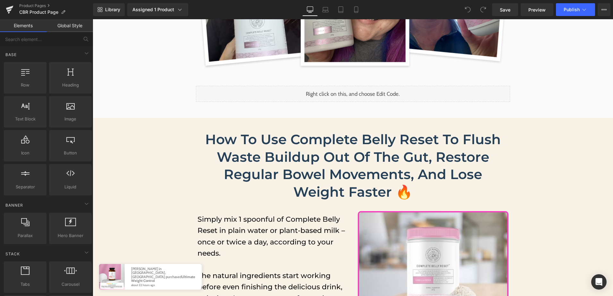
scroll to position [1796, 0]
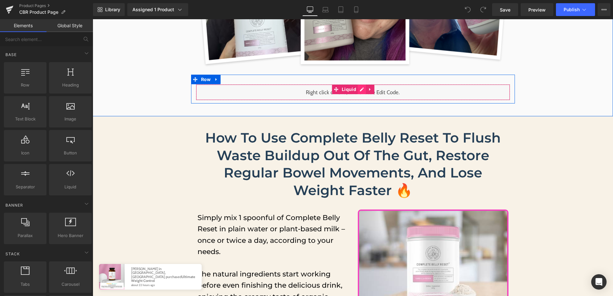
click at [359, 84] on div "Liquid" at bounding box center [353, 92] width 314 height 16
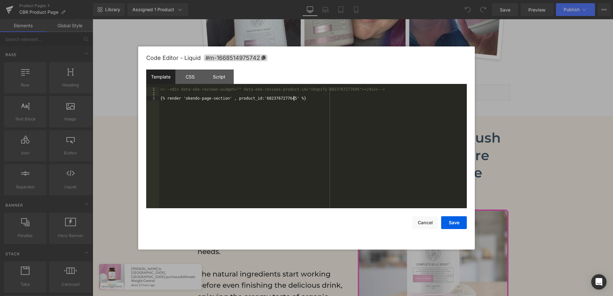
click at [343, 109] on div "<!-- <div data-oke-reviews-widget="" data-oke-reviews-product-id="shopify-68237…" at bounding box center [313, 152] width 308 height 130
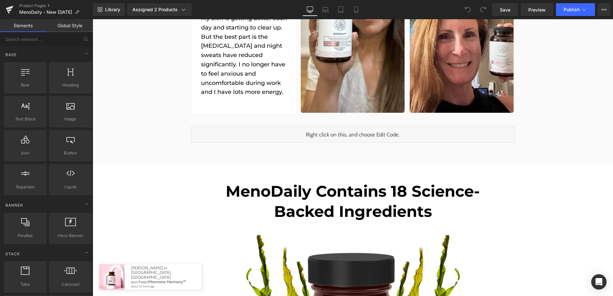
scroll to position [1828, 0]
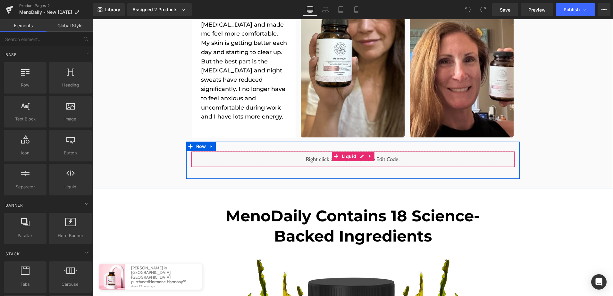
click at [357, 151] on div "Liquid" at bounding box center [353, 159] width 324 height 16
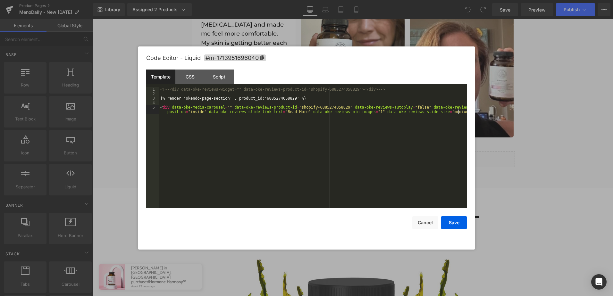
click at [337, 139] on div "<!-- <div data-oke-reviews-widget="" data-oke-reviews-product-id="shopify-68852…" at bounding box center [313, 154] width 308 height 135
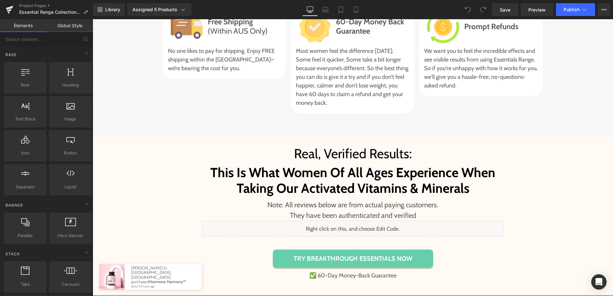
scroll to position [2405, 0]
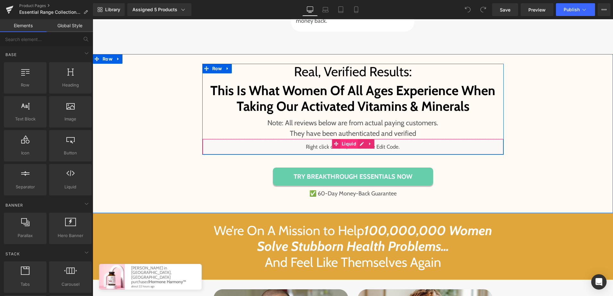
click at [354, 139] on span "Liquid" at bounding box center [349, 144] width 18 height 10
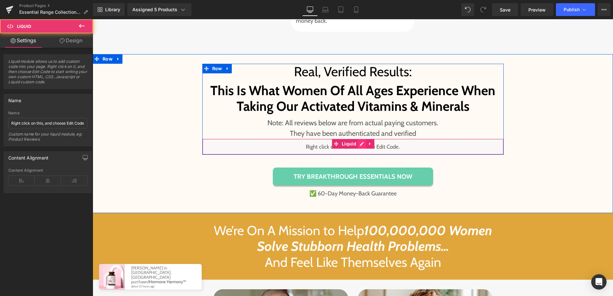
click at [358, 139] on div "Liquid" at bounding box center [352, 147] width 301 height 16
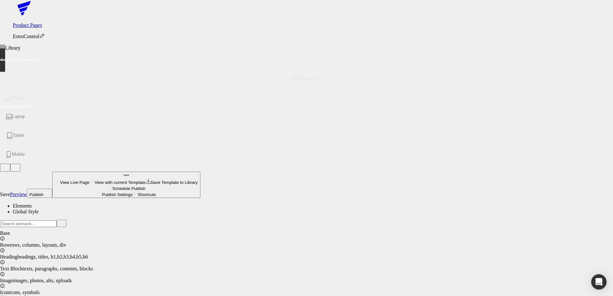
scroll to position [2052, 0]
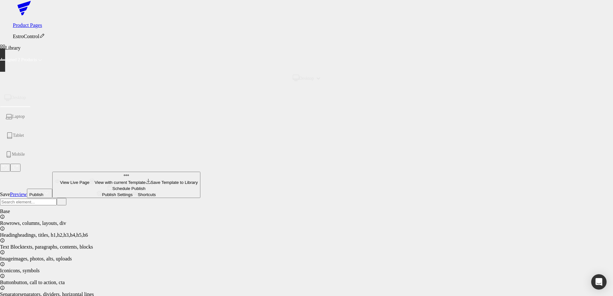
click at [0, 0] on div "<!-- <div data-oke-reviews-widget="" data-oke-reviews-product-id="shopify-68730…" at bounding box center [0, 0] width 0 height 0
click at [0, 0] on button "Cancel" at bounding box center [0, 0] width 0 height 0
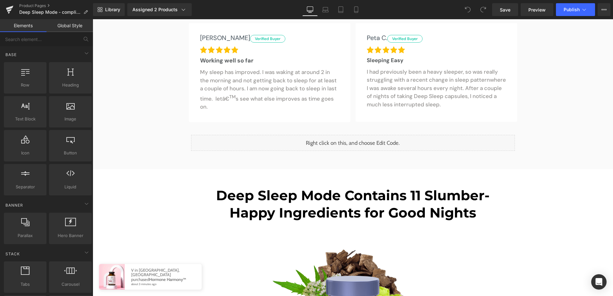
scroll to position [1860, 0]
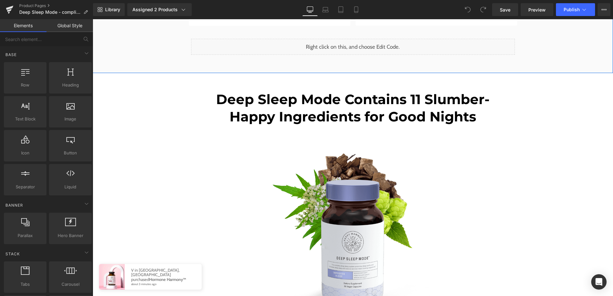
drag, startPoint x: 368, startPoint y: 52, endPoint x: 365, endPoint y: 49, distance: 4.5
click at [368, 52] on div "Liquid" at bounding box center [353, 47] width 324 height 16
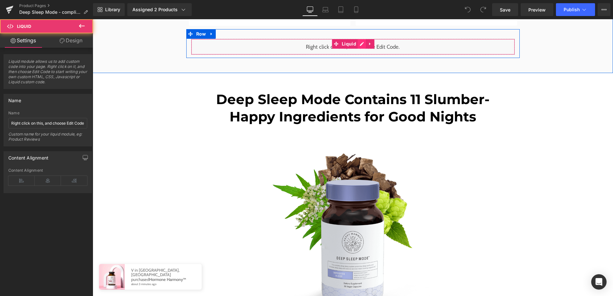
click at [359, 48] on div "Liquid" at bounding box center [353, 47] width 324 height 16
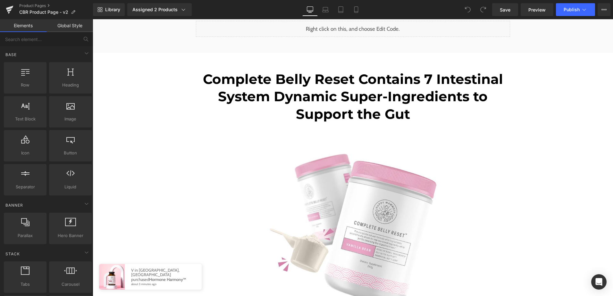
scroll to position [1860, 0]
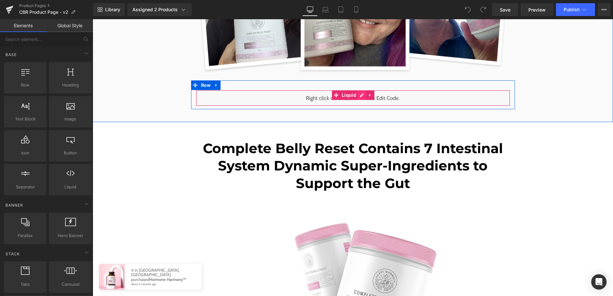
click at [360, 99] on div "Liquid" at bounding box center [353, 98] width 314 height 16
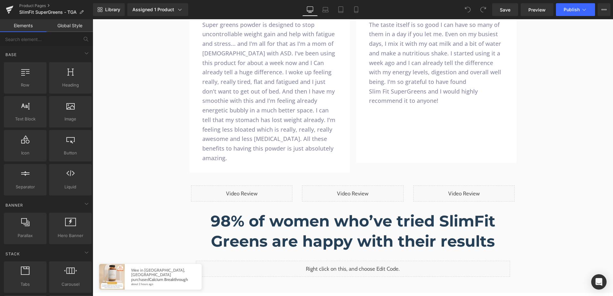
scroll to position [1667, 0]
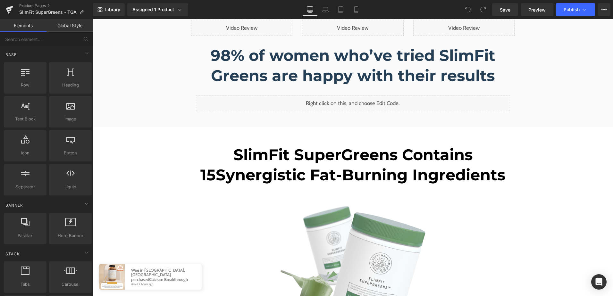
click at [355, 95] on div "Liquid" at bounding box center [353, 103] width 314 height 16
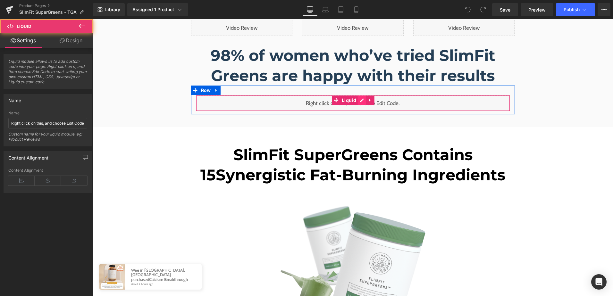
click at [359, 95] on div "Liquid" at bounding box center [353, 103] width 314 height 16
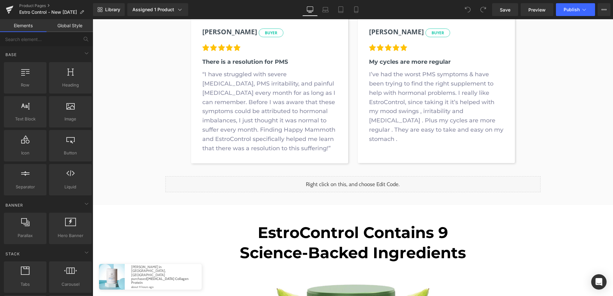
scroll to position [1828, 0]
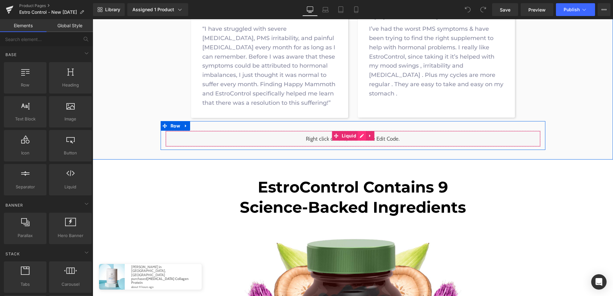
click at [358, 138] on div "Liquid" at bounding box center [352, 139] width 375 height 16
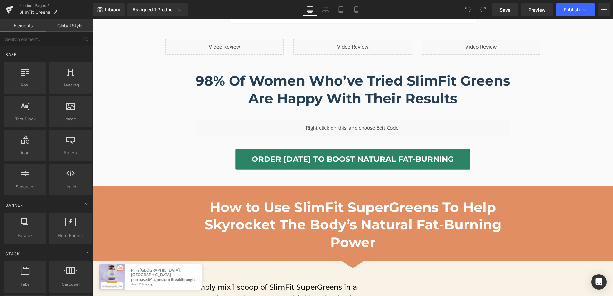
scroll to position [2052, 0]
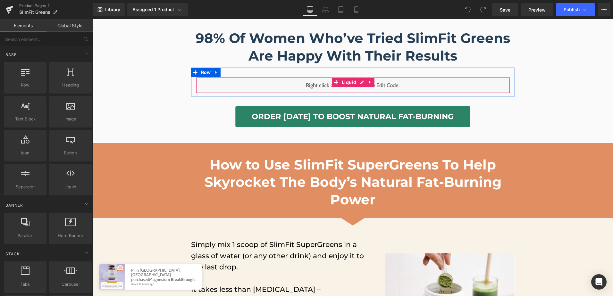
click at [359, 80] on div "Liquid" at bounding box center [353, 85] width 314 height 16
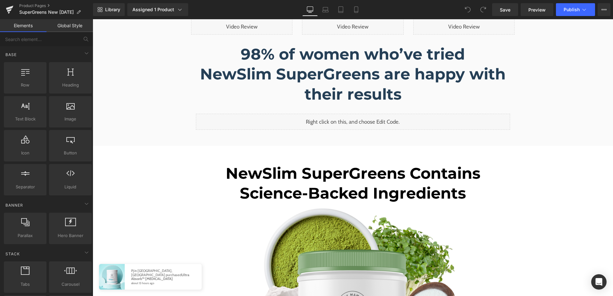
scroll to position [2052, 0]
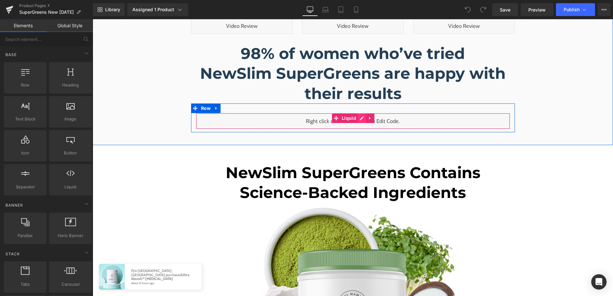
click at [357, 113] on div "Liquid" at bounding box center [353, 121] width 314 height 16
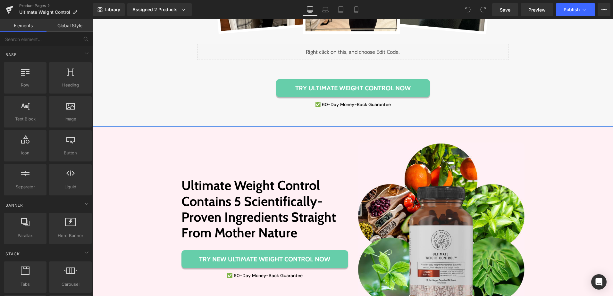
scroll to position [802, 0]
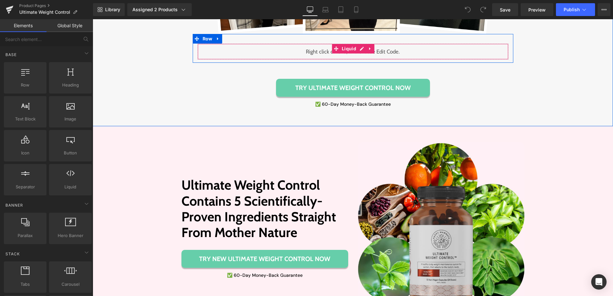
click at [360, 51] on div "Liquid" at bounding box center [353, 52] width 311 height 16
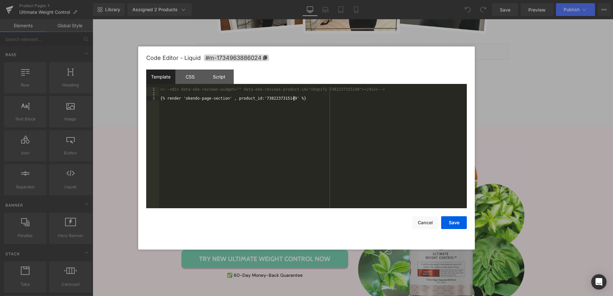
click at [0, 0] on div "<!-- <div data-oke-reviews-widget="" data-oke-reviews-product-id="shopify-73822…" at bounding box center [0, 0] width 0 height 0
